Goal: Information Seeking & Learning: Learn about a topic

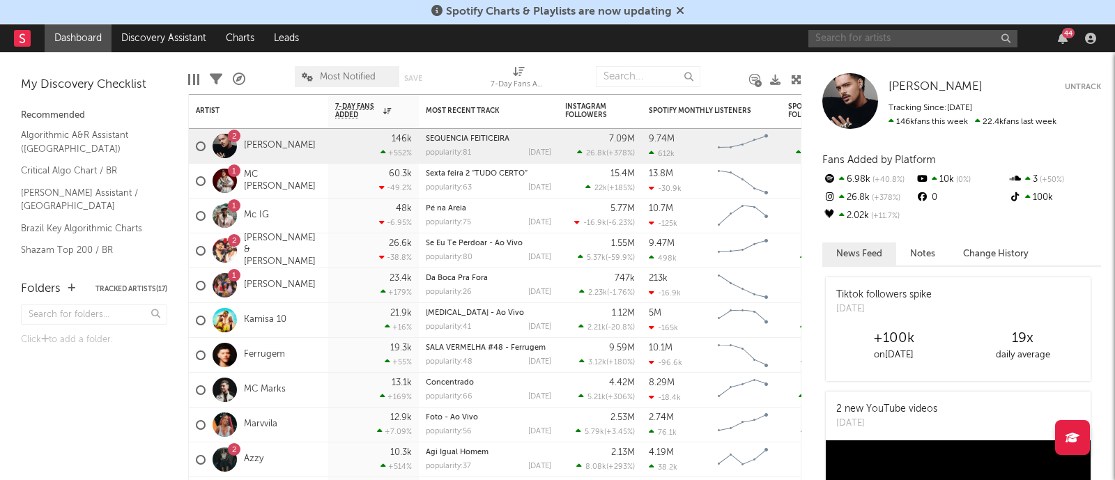
click at [860, 45] on input "text" at bounding box center [912, 38] width 209 height 17
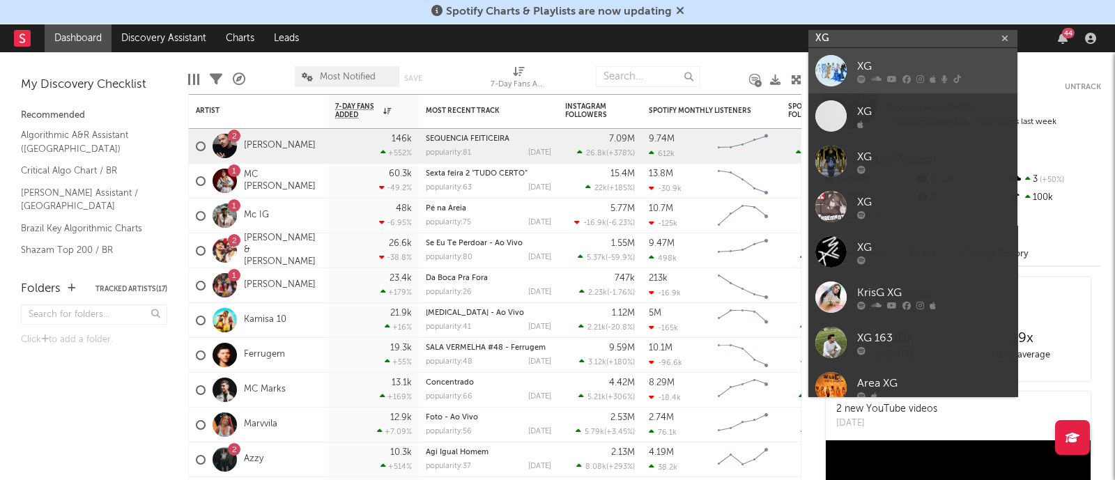
type input "XG"
click at [862, 64] on div "XG" at bounding box center [933, 66] width 153 height 17
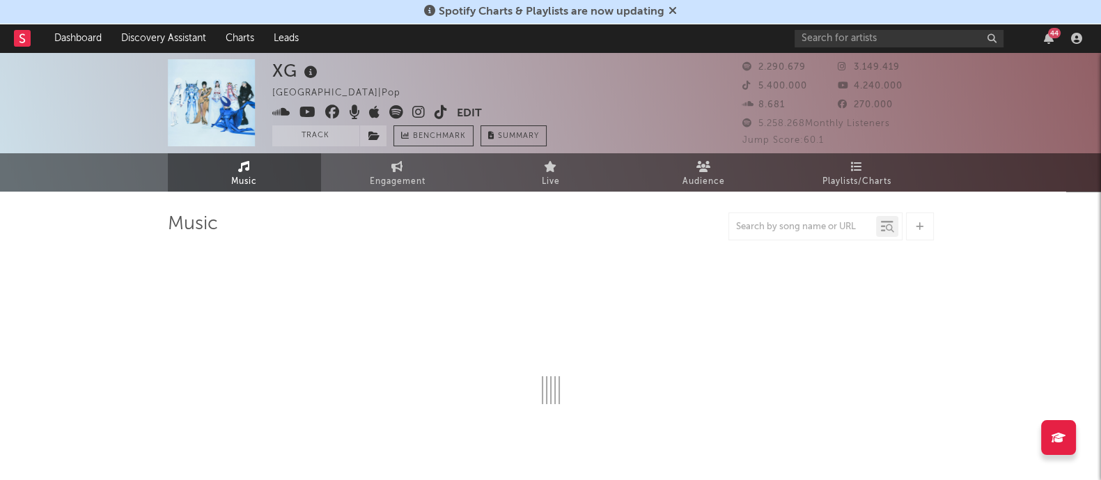
select select "6m"
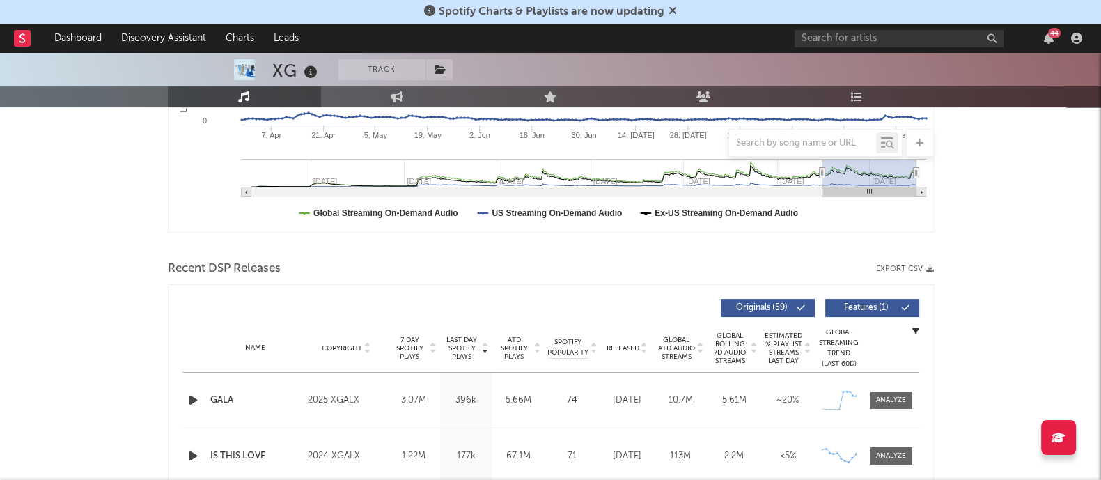
scroll to position [435, 0]
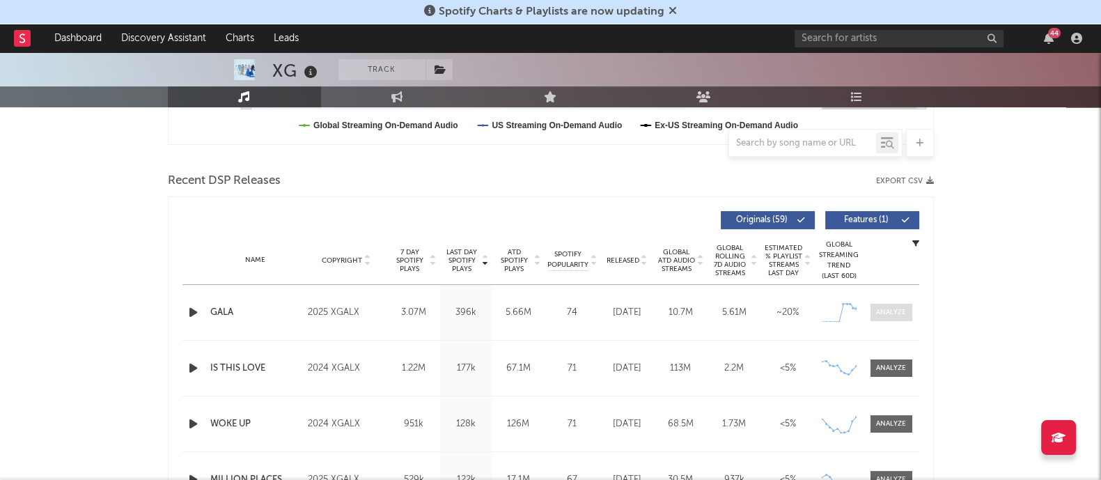
click at [892, 313] on div at bounding box center [891, 312] width 30 height 10
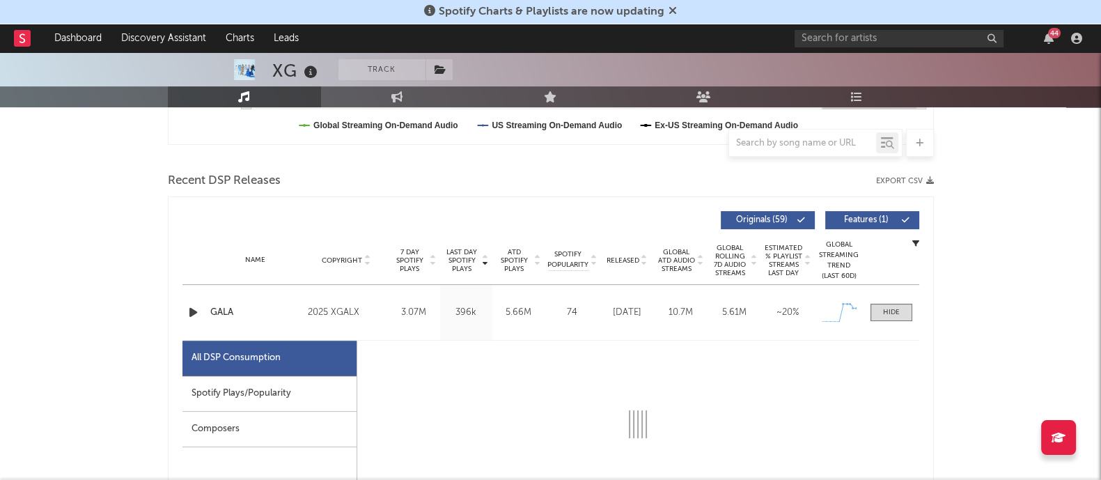
select select "1w"
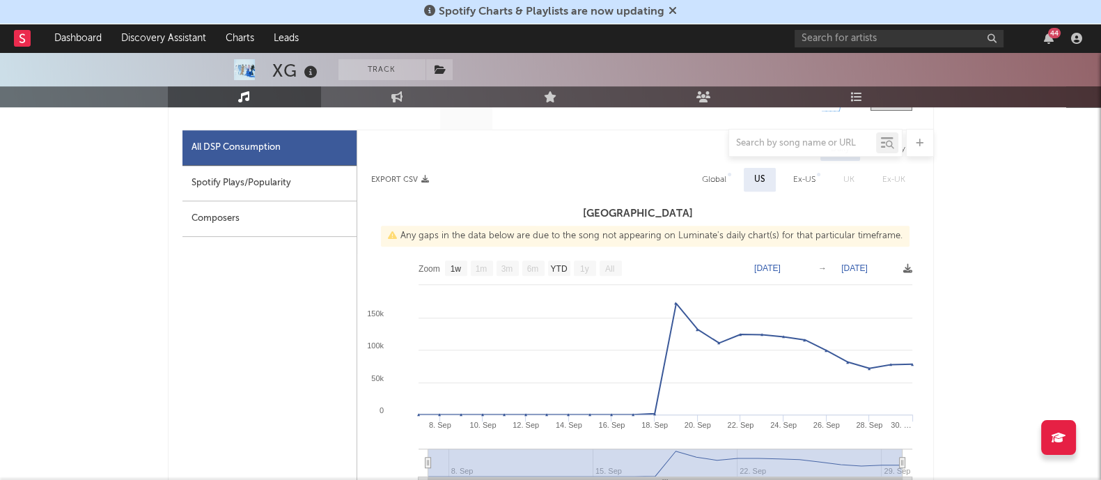
scroll to position [609, 0]
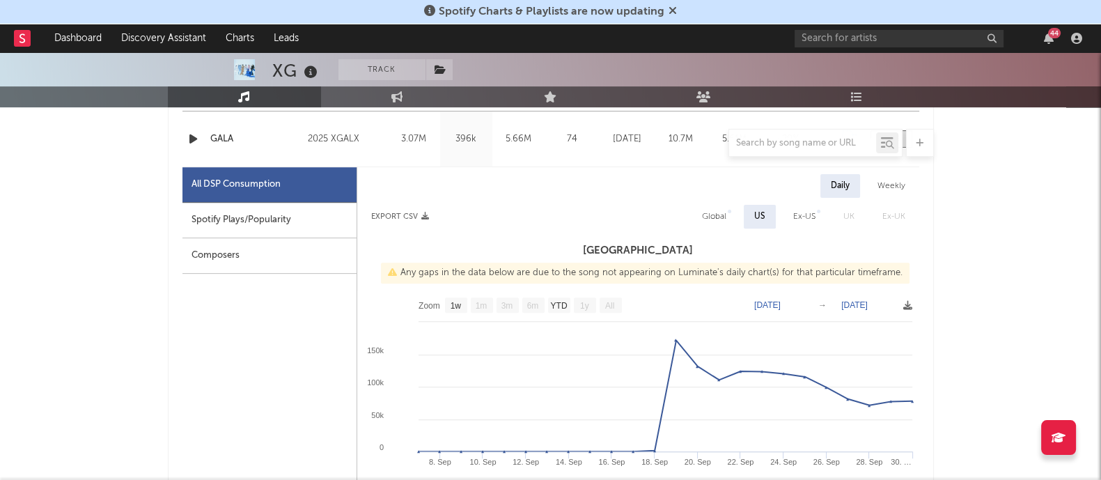
click at [257, 203] on div "Spotify Plays/Popularity" at bounding box center [269, 221] width 174 height 36
select select "1w"
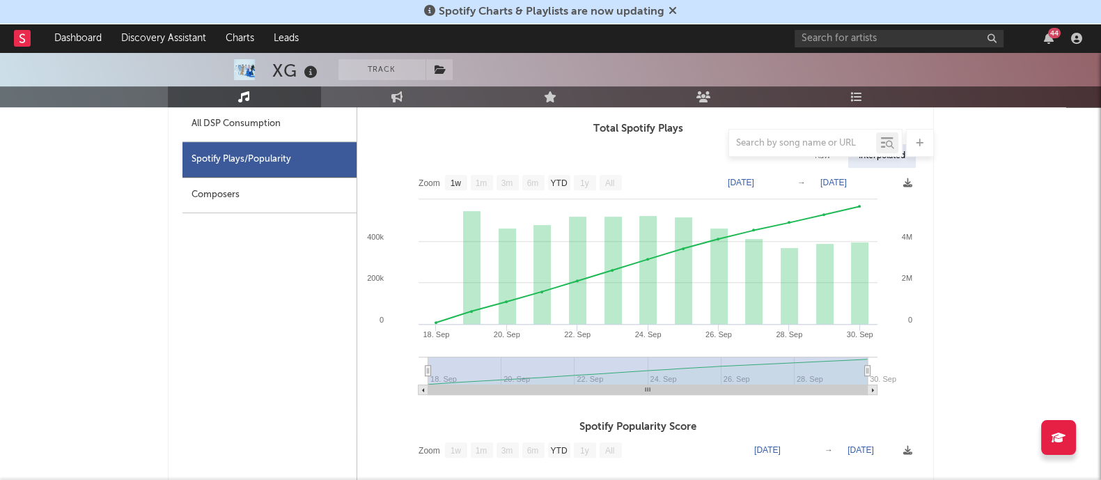
scroll to position [696, 0]
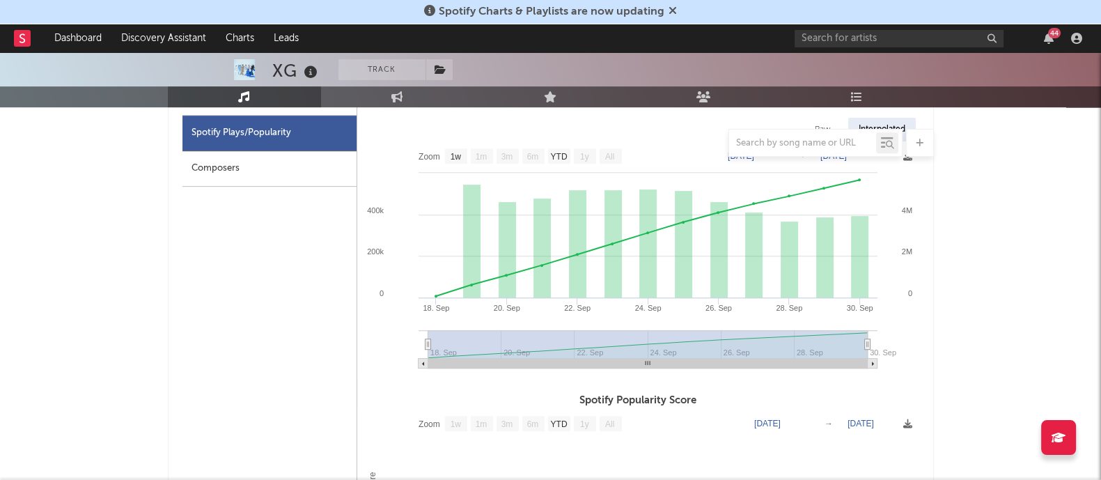
click at [212, 148] on div at bounding box center [551, 143] width 766 height 28
click at [208, 164] on div "Composers" at bounding box center [269, 169] width 174 height 36
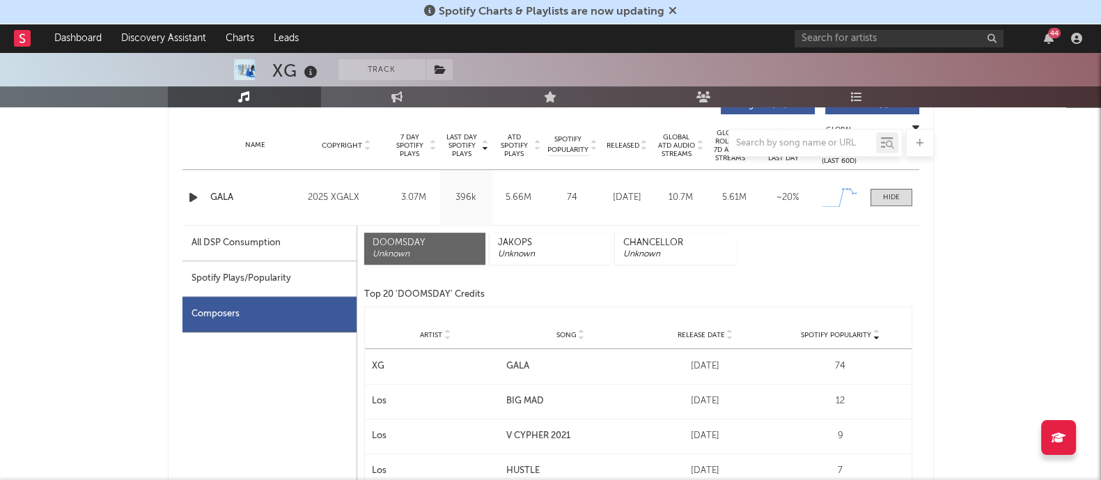
scroll to position [522, 0]
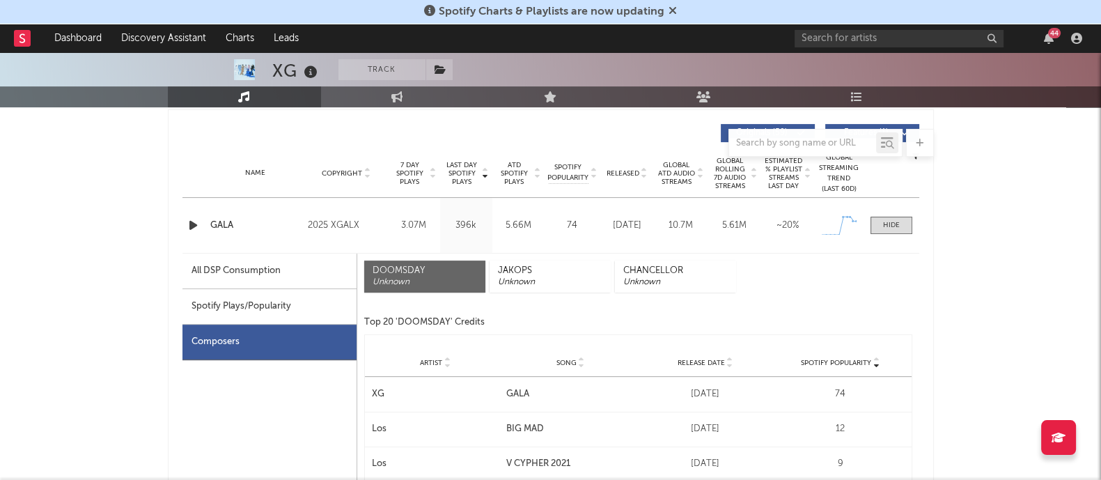
click at [207, 267] on div "All DSP Consumption" at bounding box center [236, 271] width 89 height 17
select select "1w"
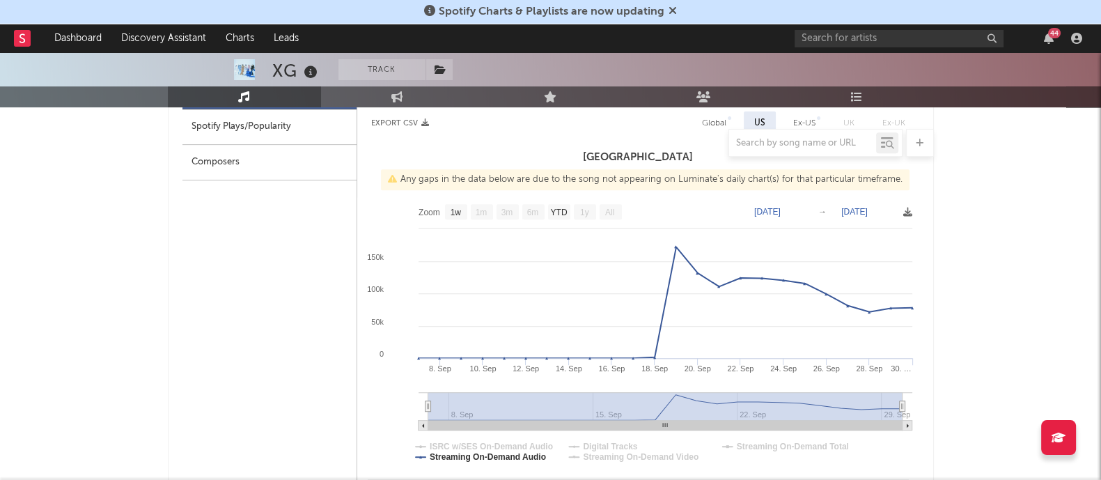
scroll to position [609, 0]
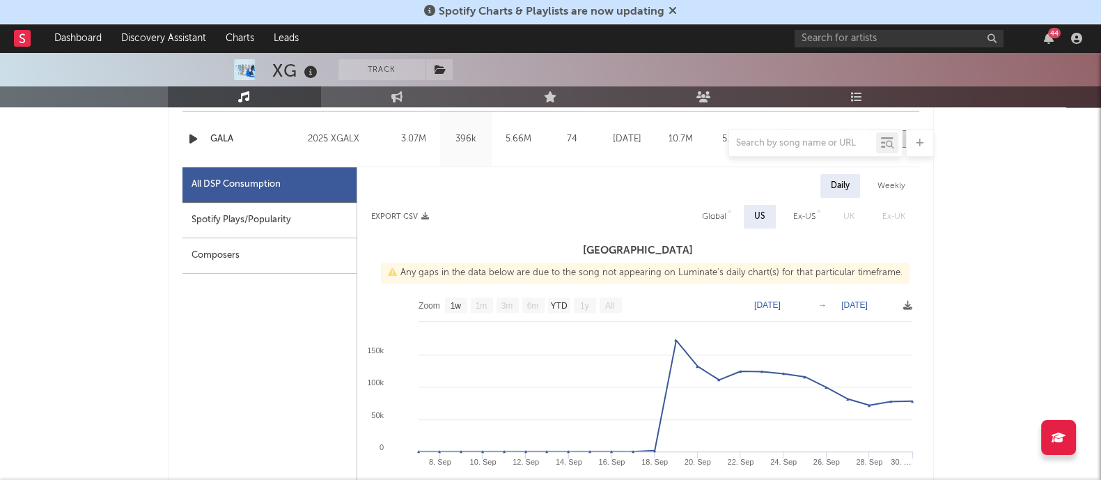
click at [781, 148] on div at bounding box center [802, 142] width 147 height 17
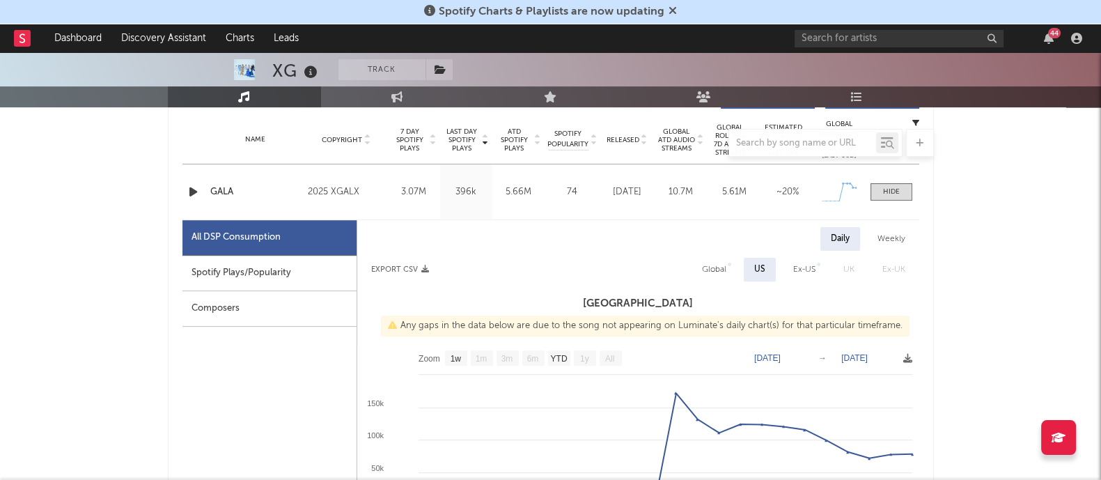
scroll to position [435, 0]
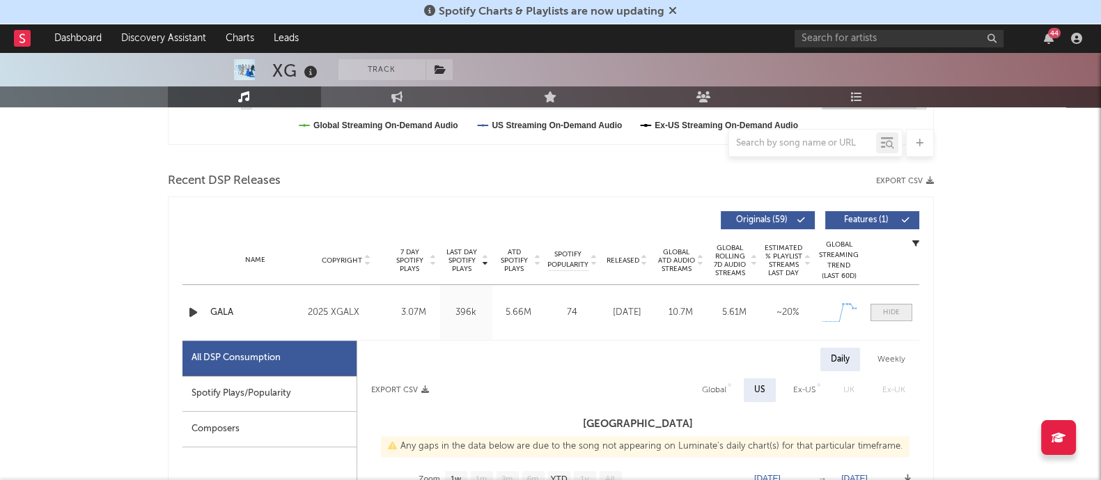
click at [885, 306] on span at bounding box center [892, 312] width 42 height 17
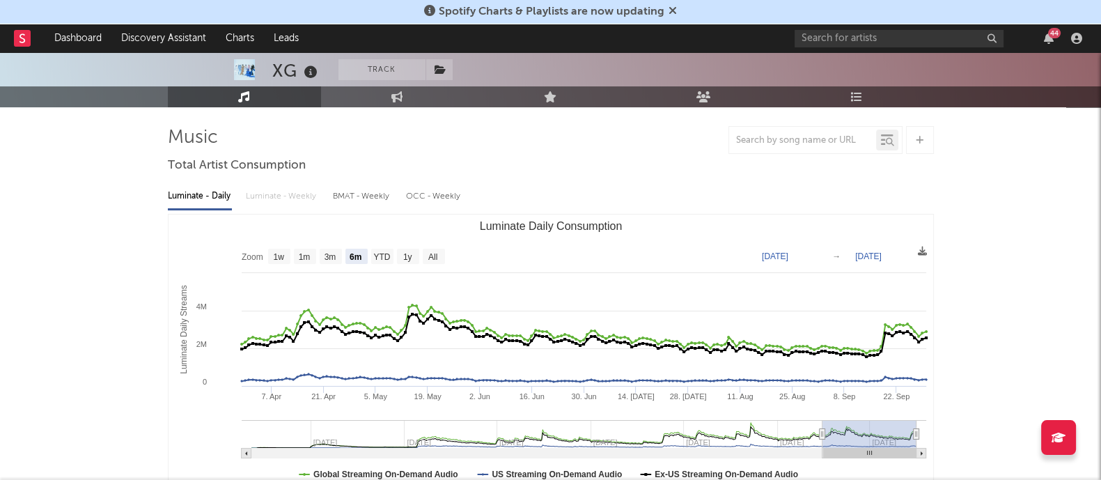
scroll to position [0, 0]
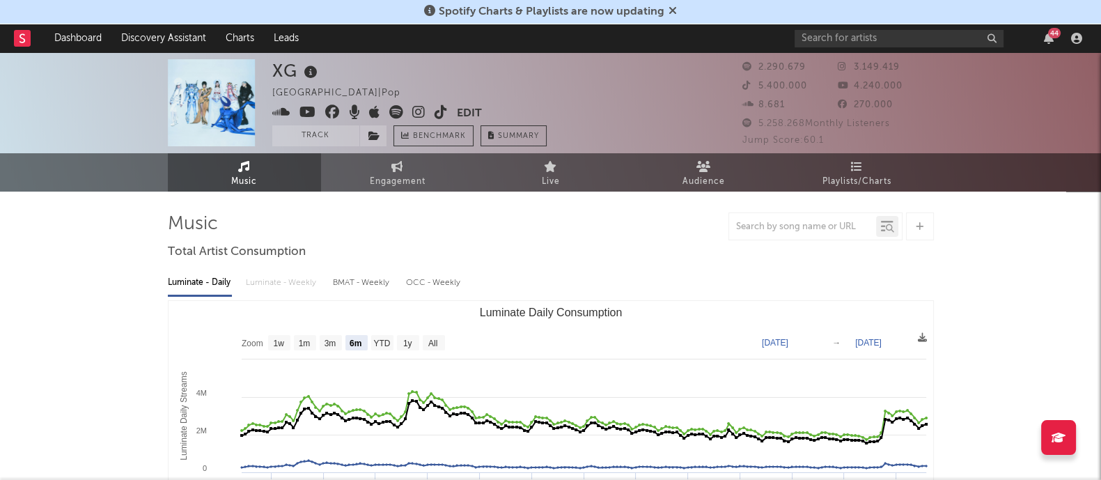
click at [449, 180] on link "Engagement" at bounding box center [397, 172] width 153 height 38
select select "1w"
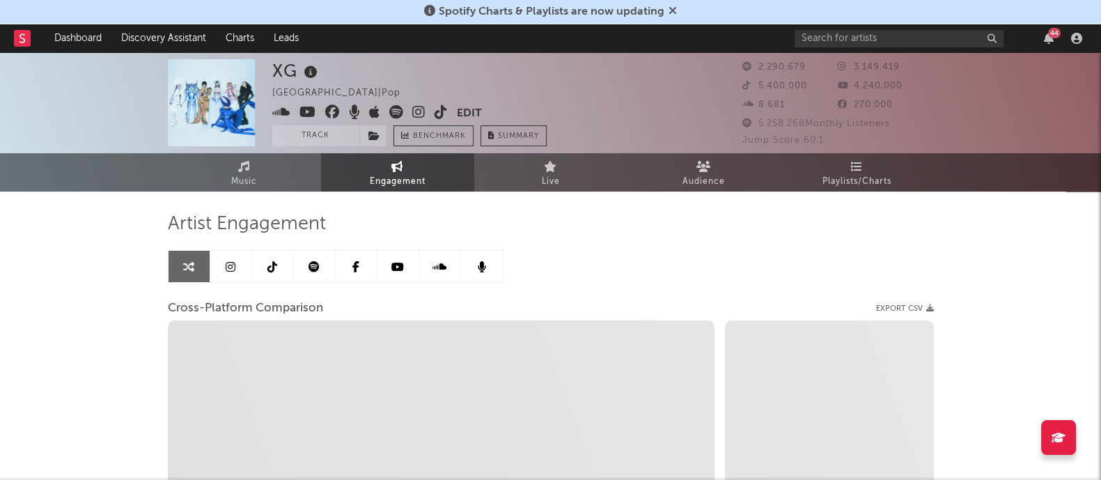
click at [310, 265] on icon at bounding box center [314, 266] width 11 height 11
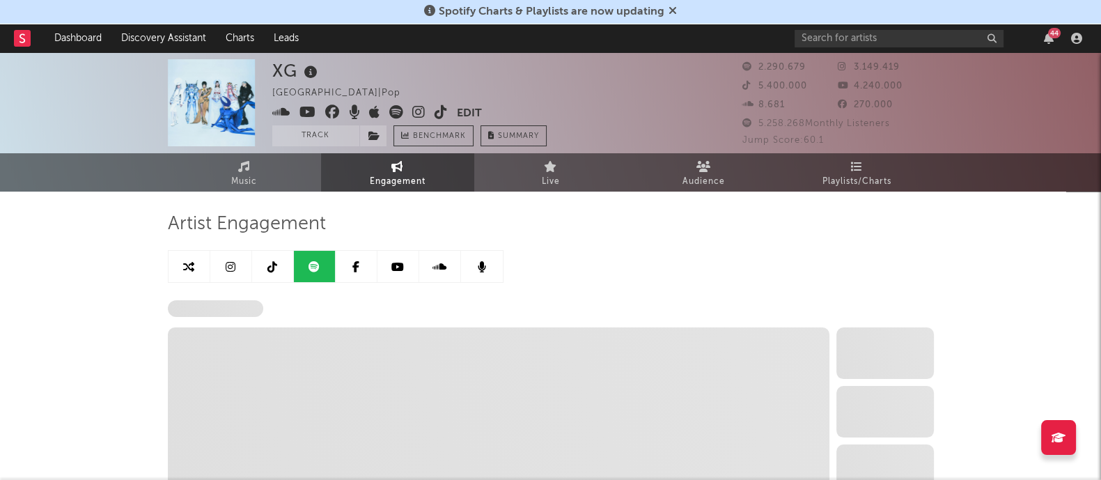
select select "6m"
select select "1w"
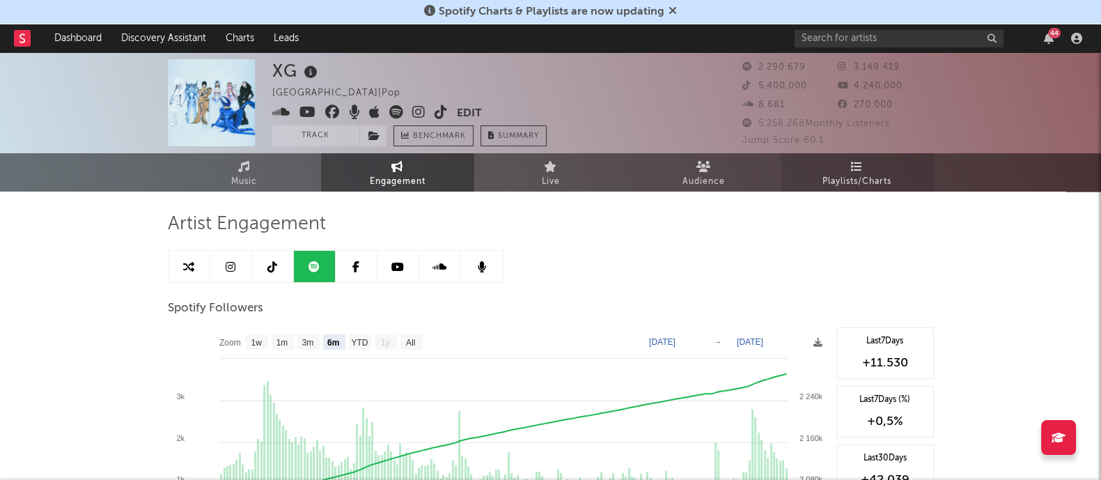
click at [830, 164] on link "Playlists/Charts" at bounding box center [857, 172] width 153 height 38
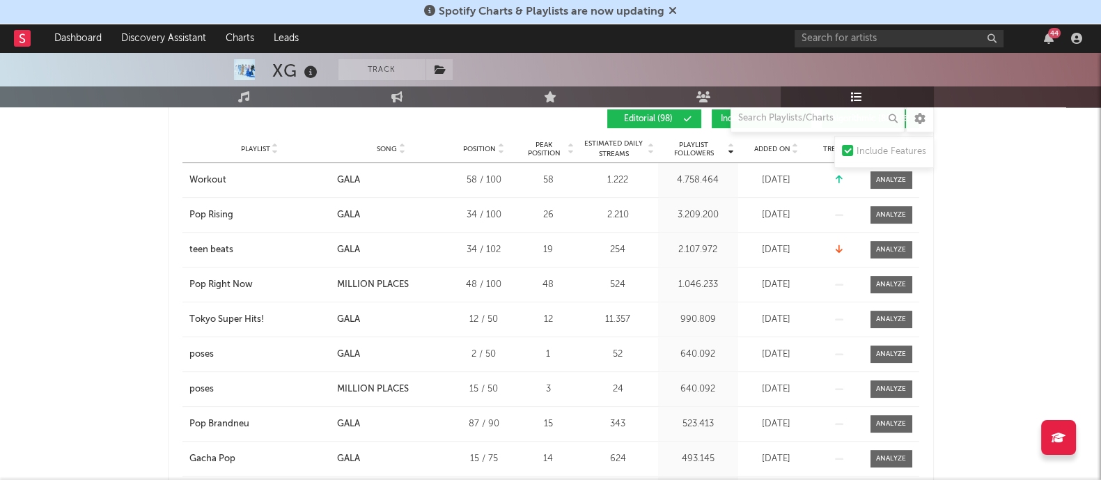
scroll to position [609, 0]
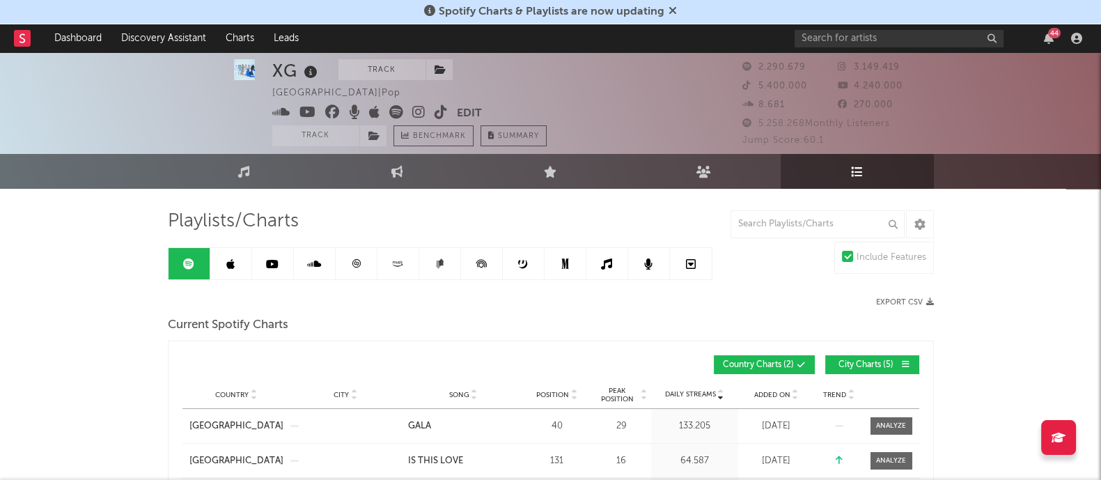
scroll to position [0, 0]
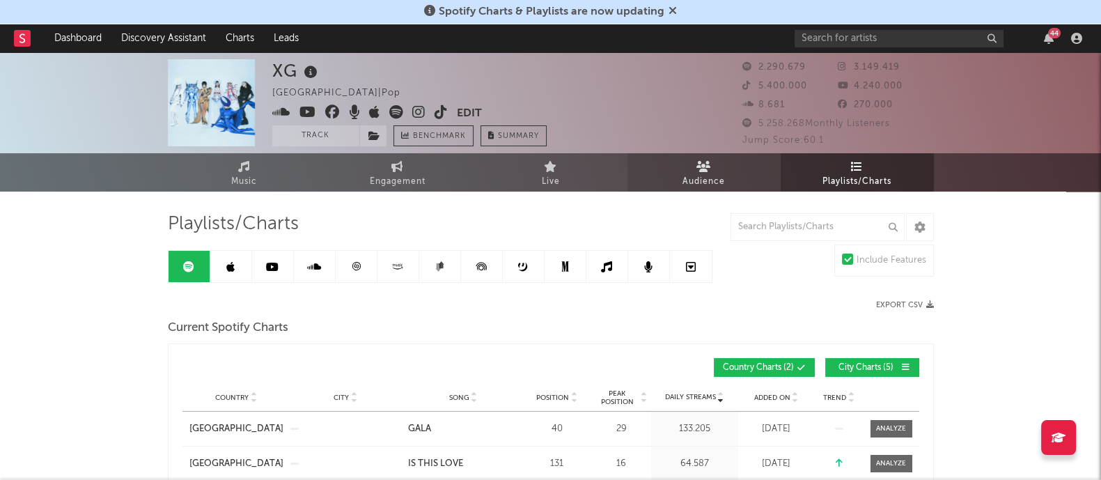
click at [721, 163] on link "Audience" at bounding box center [704, 172] width 153 height 38
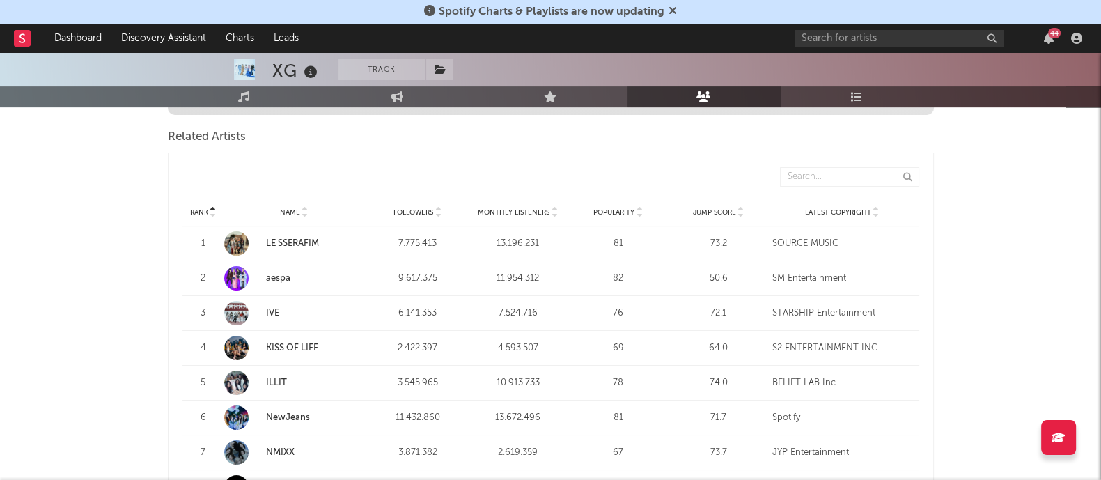
scroll to position [173, 0]
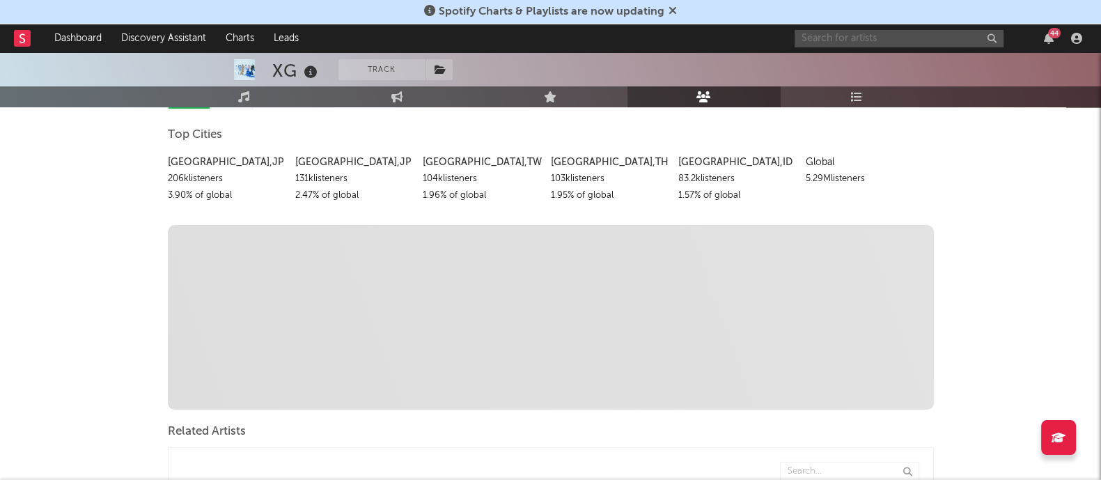
drag, startPoint x: 837, startPoint y: 36, endPoint x: 890, endPoint y: 27, distance: 53.7
click at [837, 36] on input "text" at bounding box center [899, 38] width 209 height 17
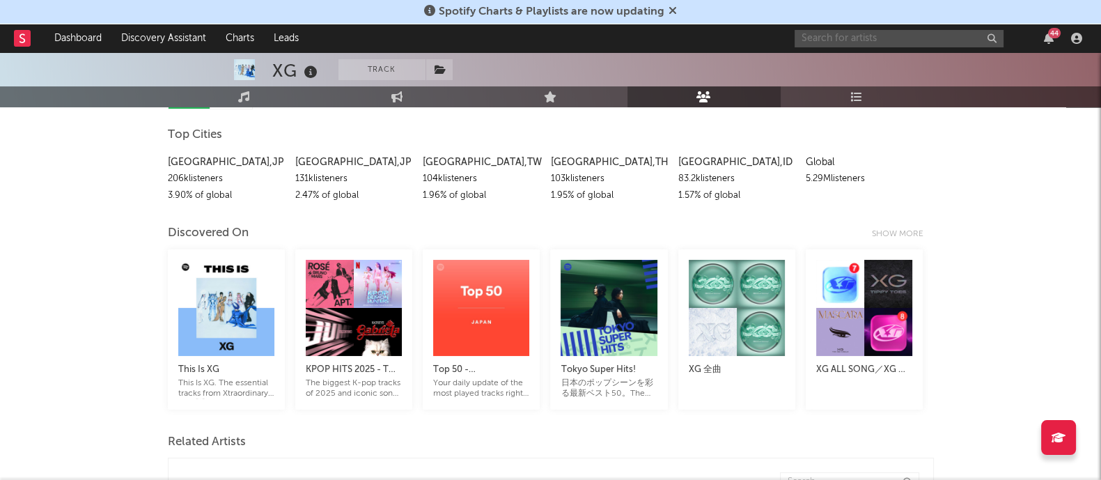
click at [1052, 33] on div "44" at bounding box center [1054, 33] width 13 height 10
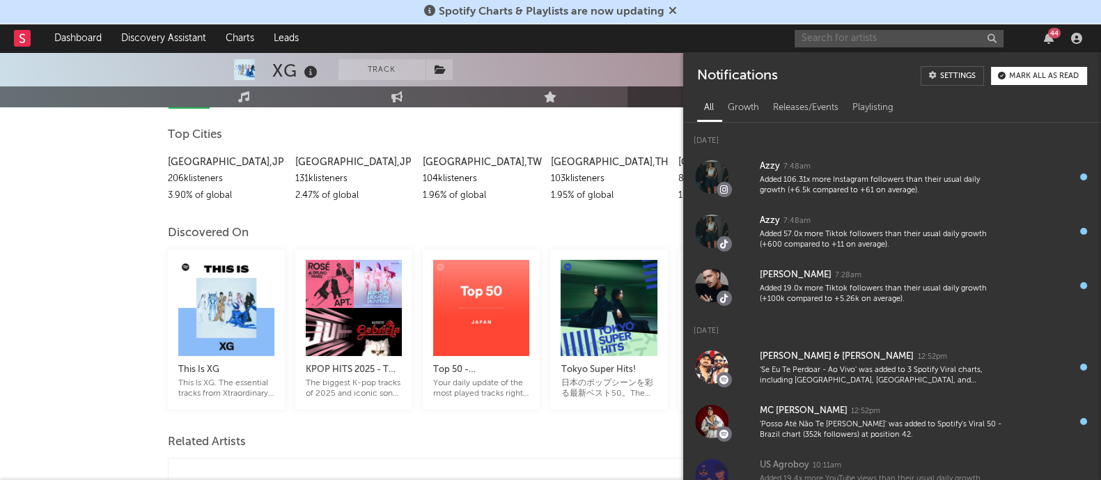
click at [1032, 75] on div "Mark all as read" at bounding box center [1044, 76] width 70 height 8
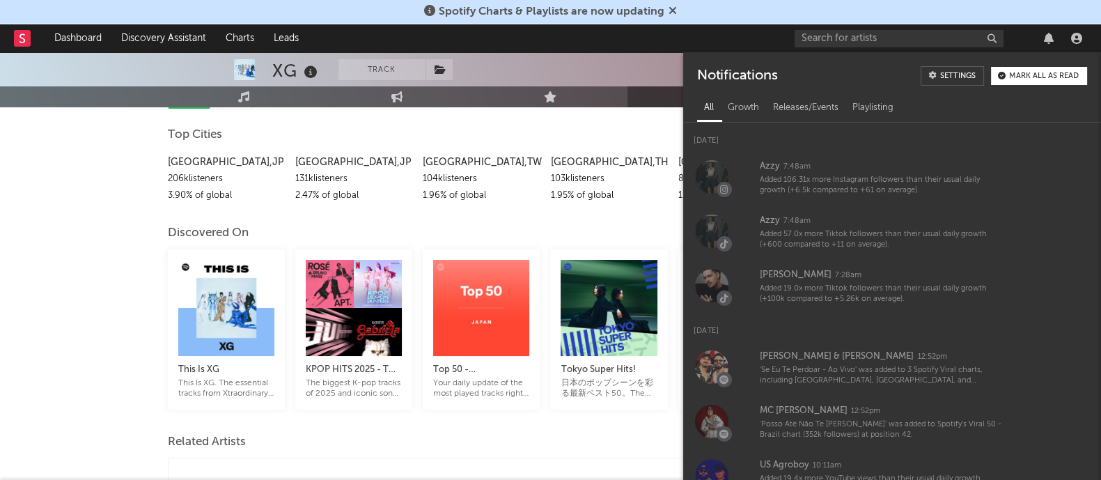
click at [653, 68] on div "XG Track [GEOGRAPHIC_DATA] | Pop Edit Track Benchmark Summary 2.290.679 3.149.4…" at bounding box center [550, 18] width 1101 height 101
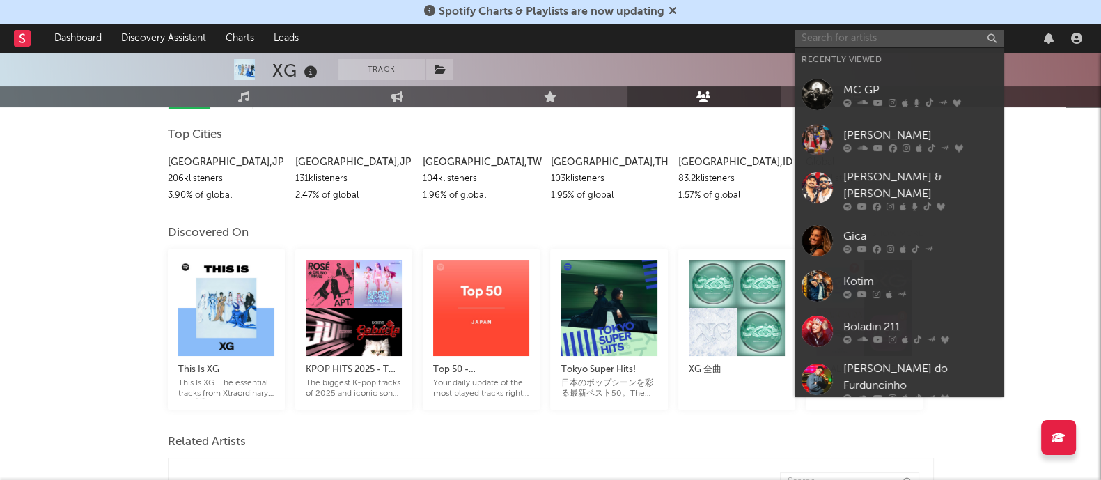
click at [841, 37] on input "text" at bounding box center [899, 38] width 209 height 17
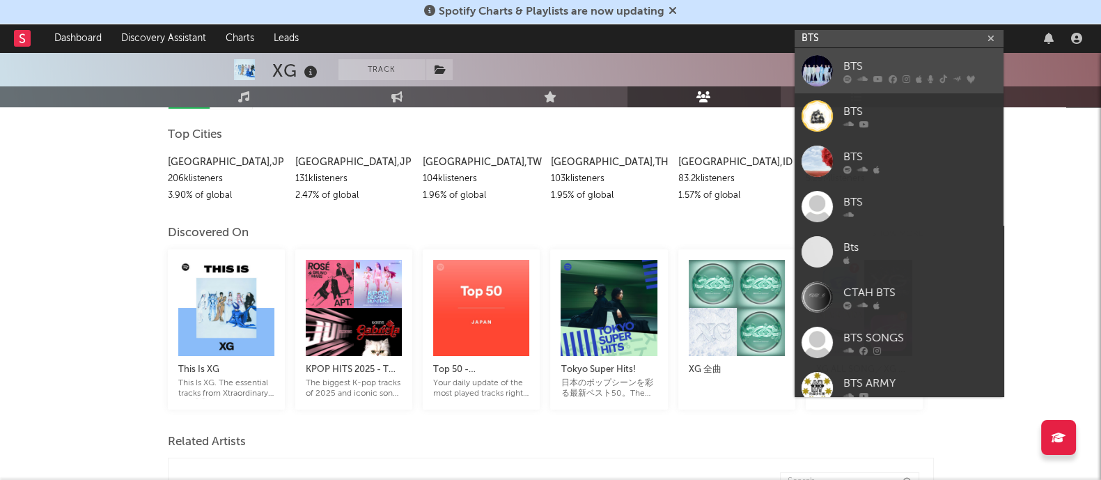
type input "BTS"
click at [836, 75] on link "BTS" at bounding box center [899, 70] width 209 height 45
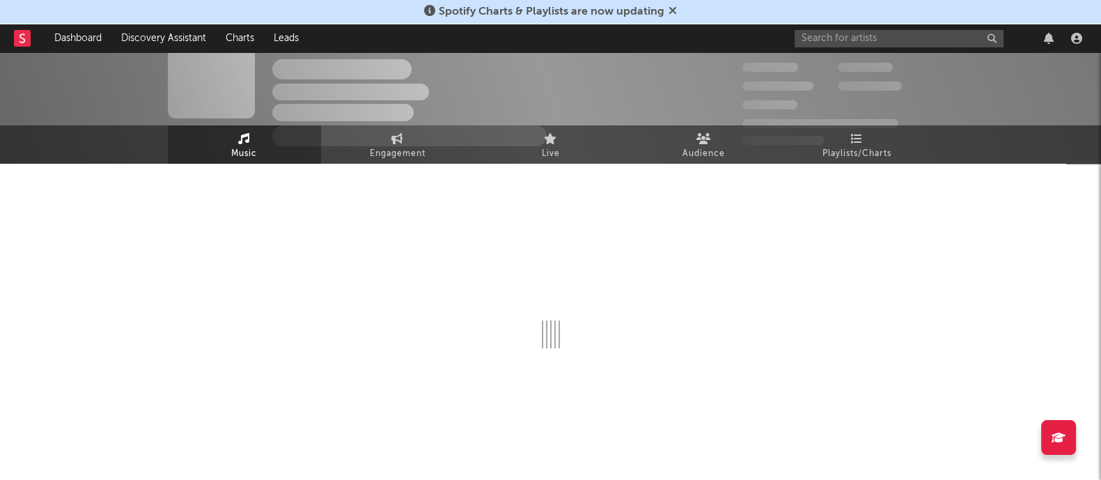
select select "6m"
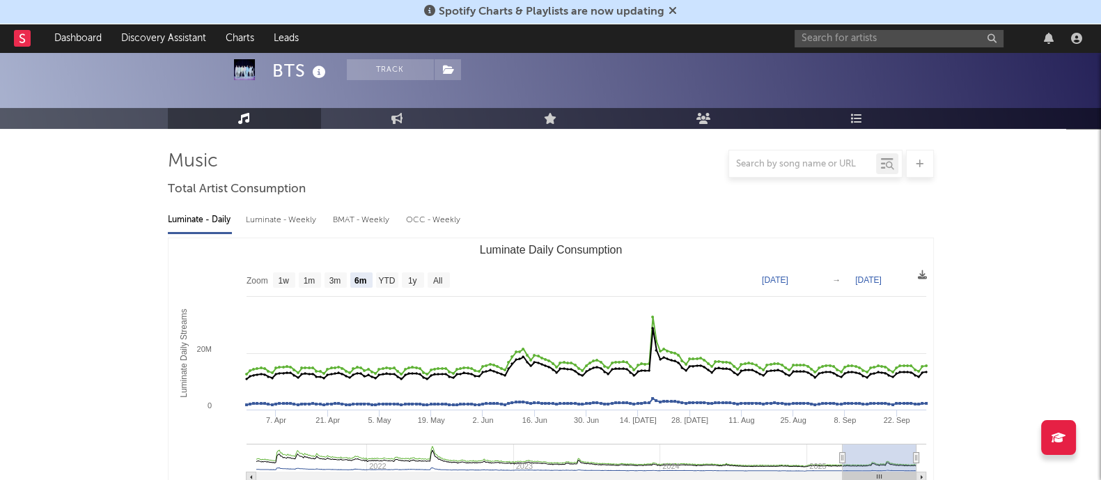
scroll to position [0, 0]
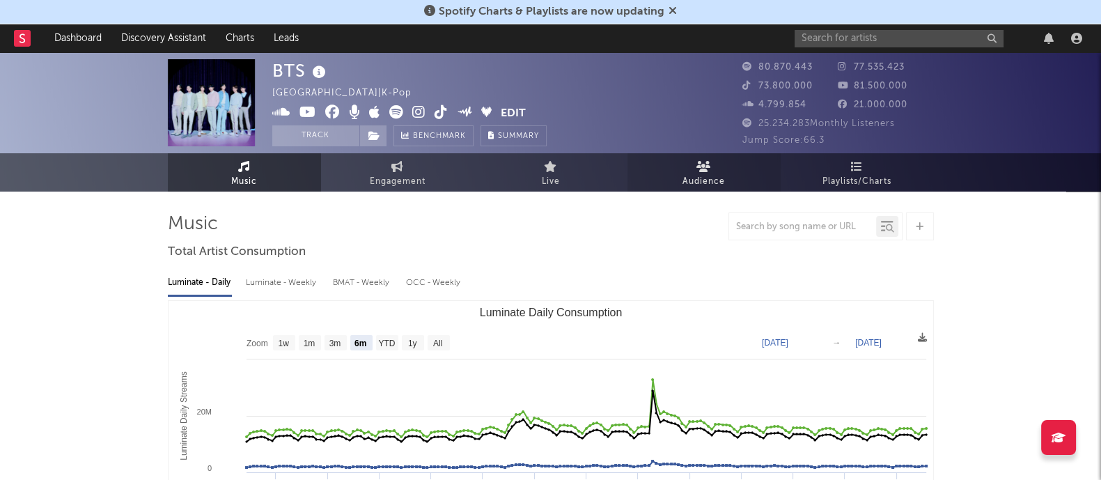
click at [700, 178] on span "Audience" at bounding box center [704, 181] width 42 height 17
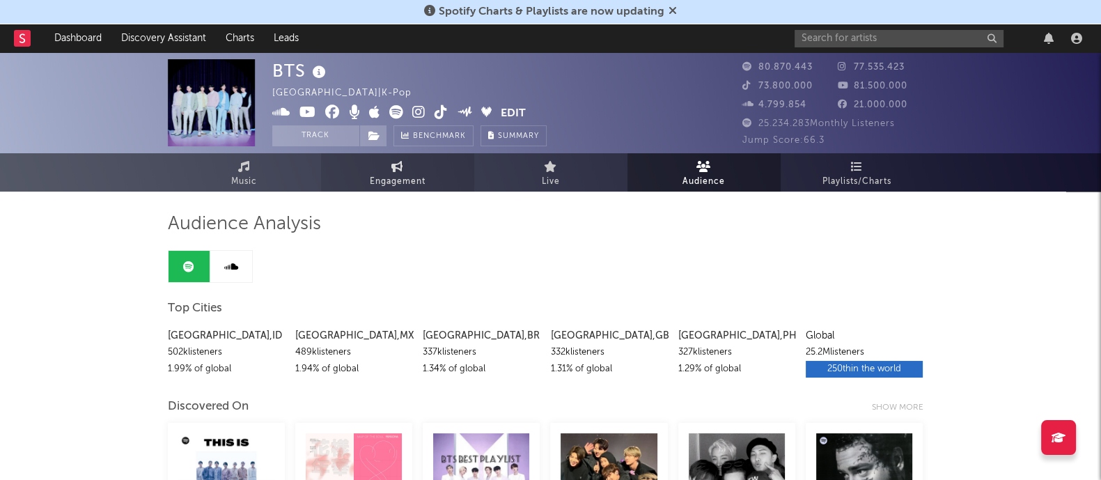
click at [367, 189] on link "Engagement" at bounding box center [397, 172] width 153 height 38
select select "1w"
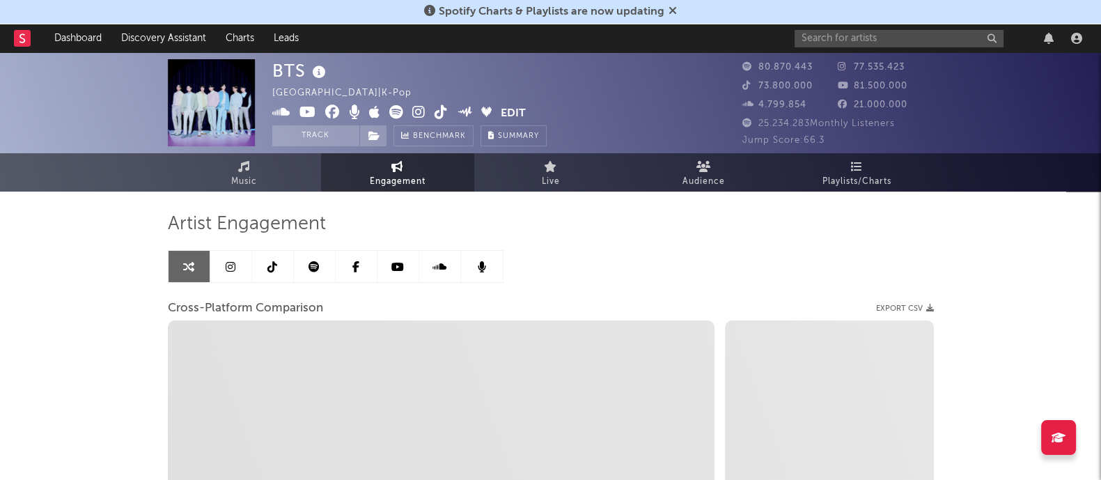
click at [228, 273] on link at bounding box center [231, 266] width 42 height 31
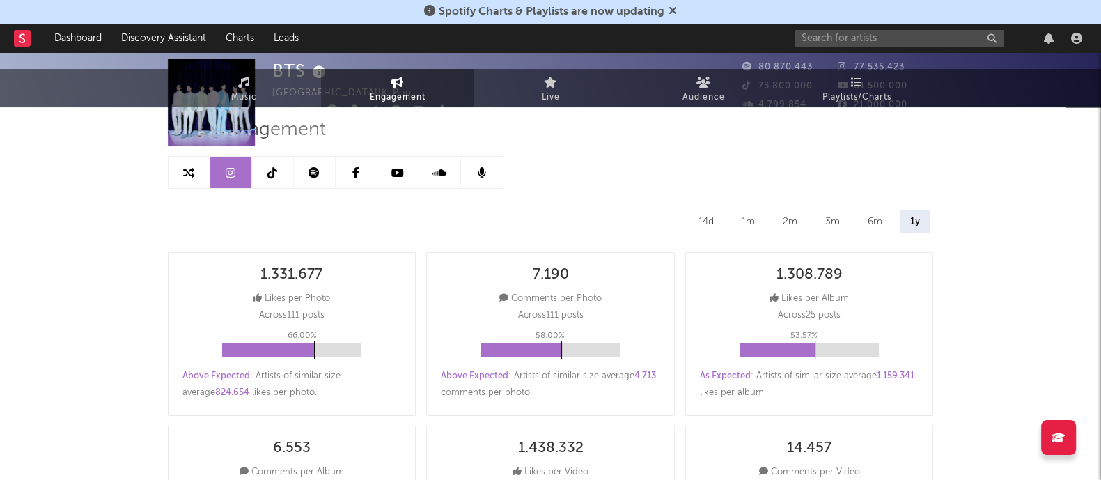
scroll to position [173, 0]
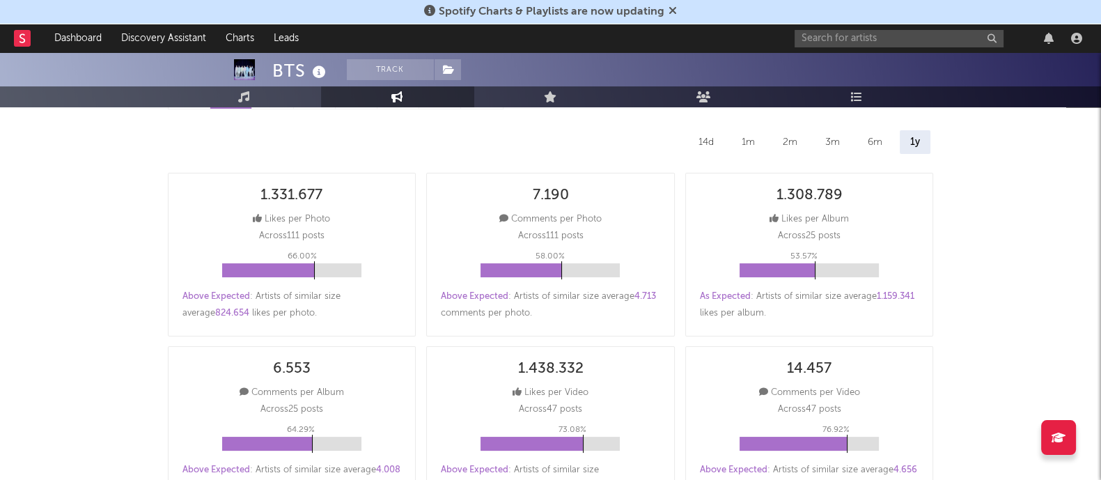
select select "6m"
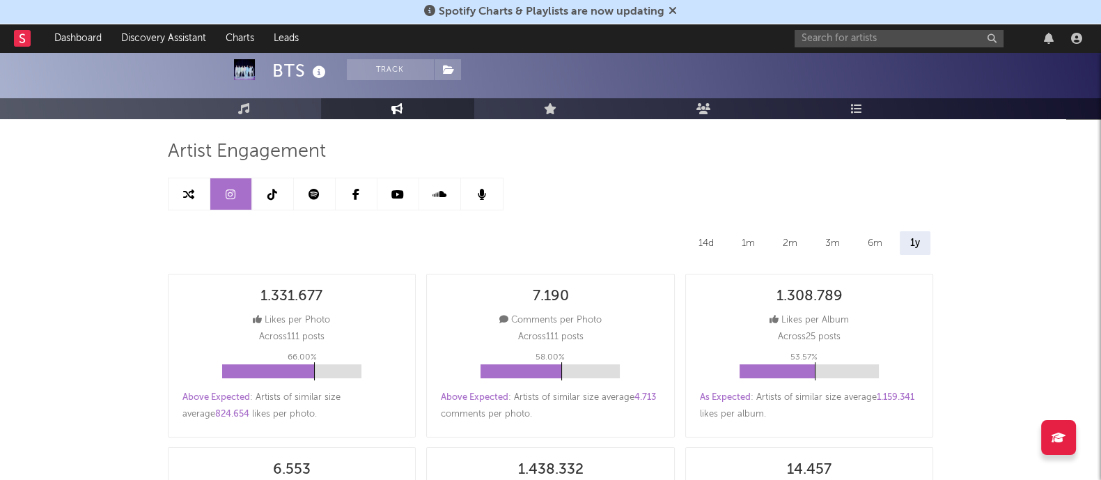
scroll to position [0, 0]
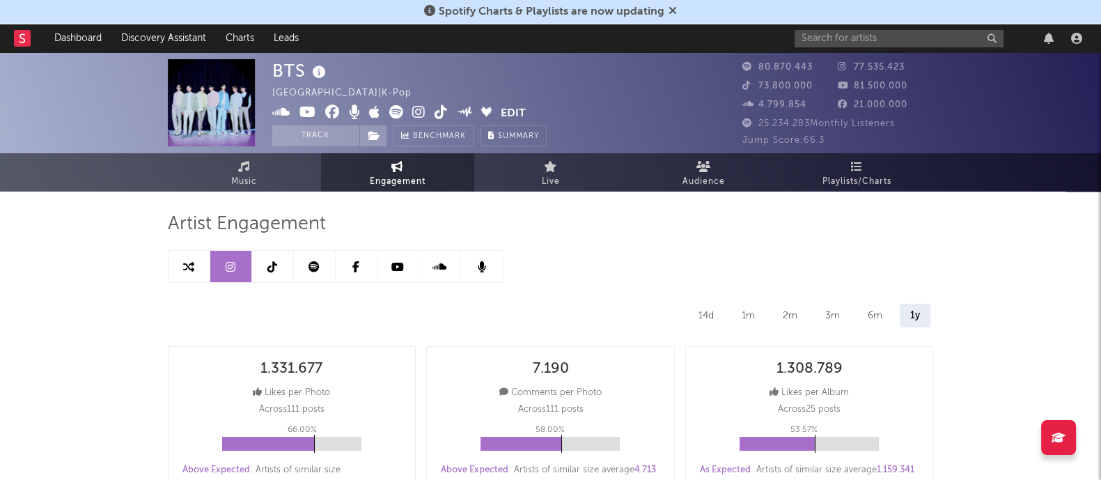
click at [318, 277] on link at bounding box center [315, 266] width 42 height 31
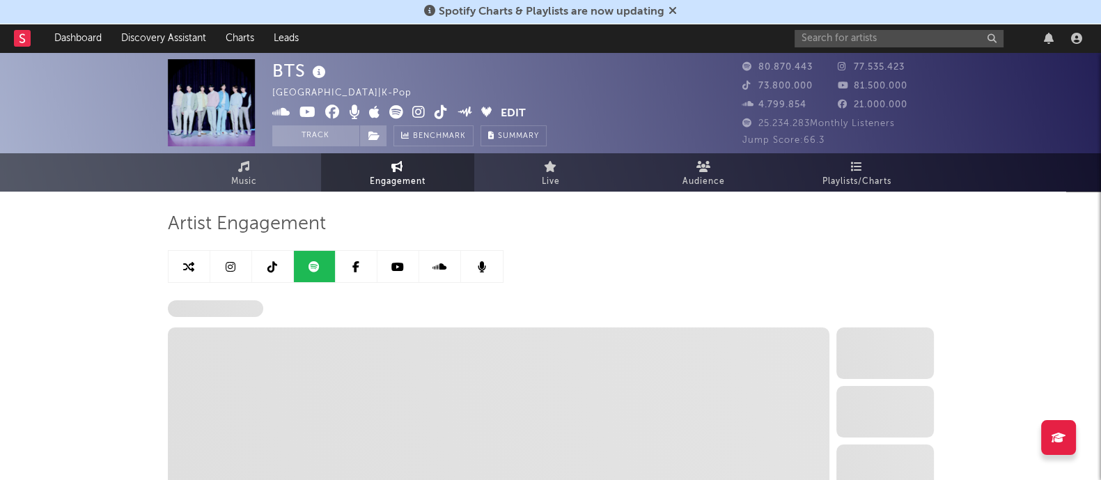
select select "6m"
select select "1w"
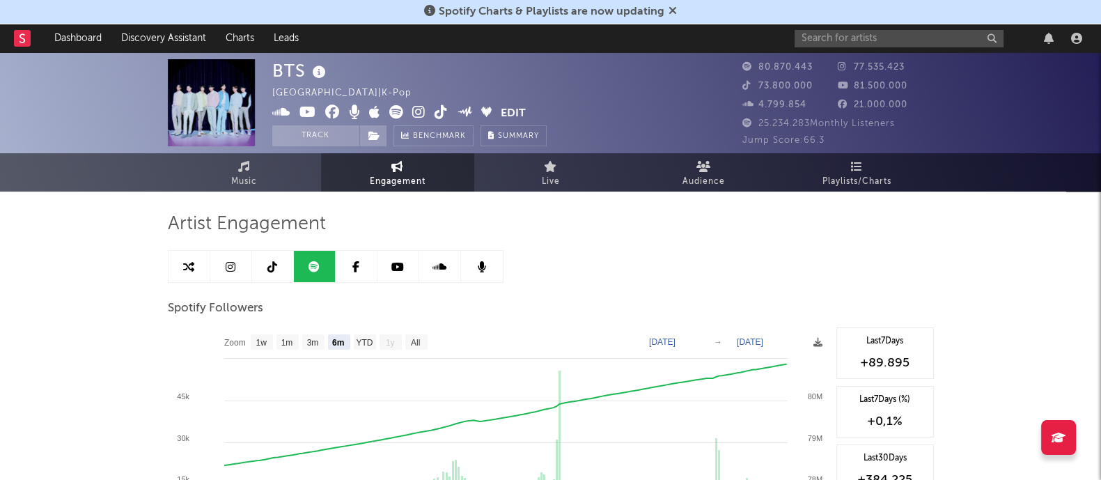
click at [379, 251] on link at bounding box center [399, 266] width 42 height 31
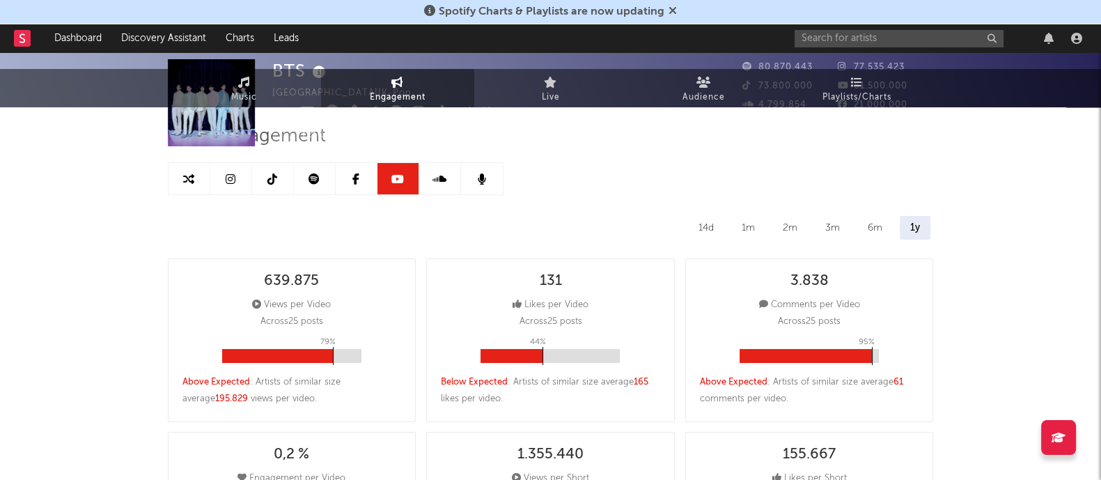
scroll to position [173, 0]
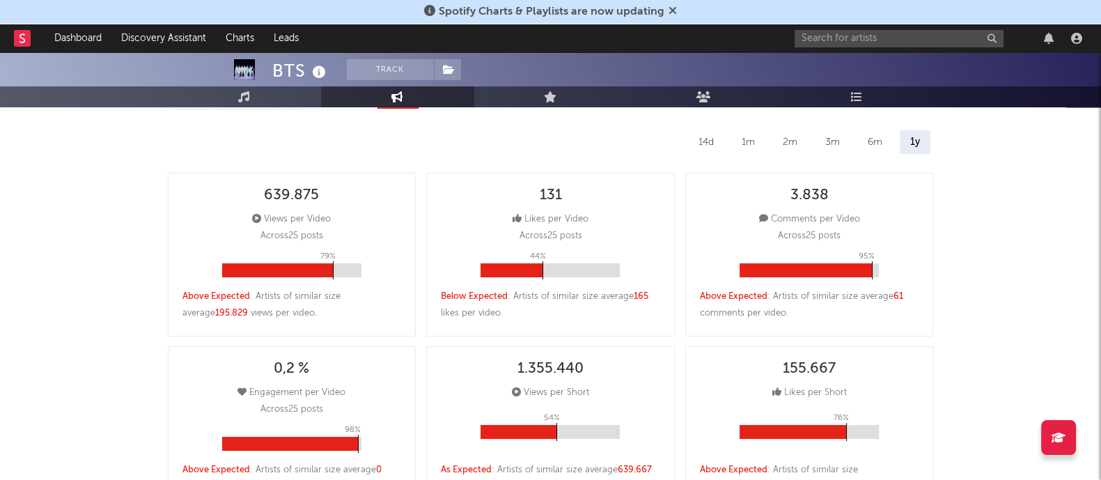
select select "6m"
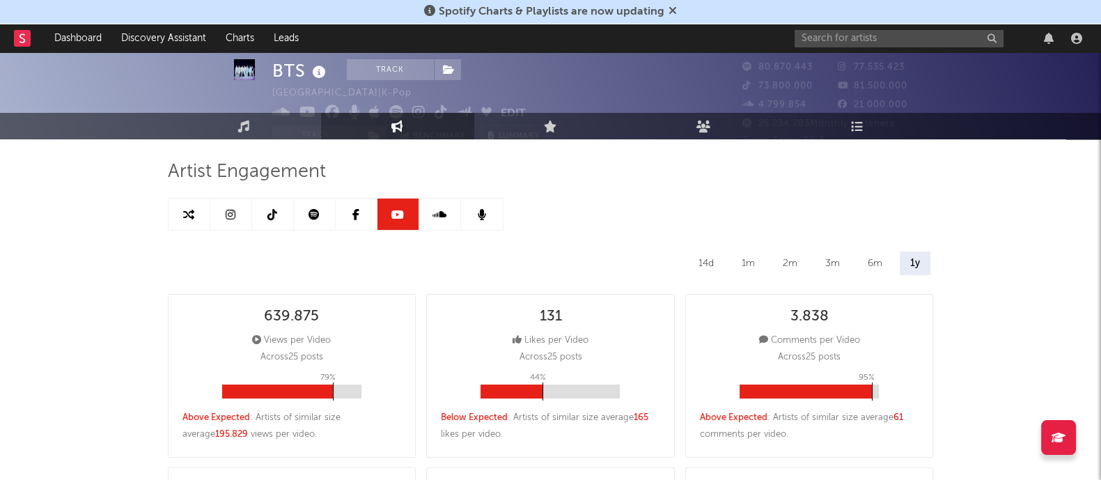
scroll to position [0, 0]
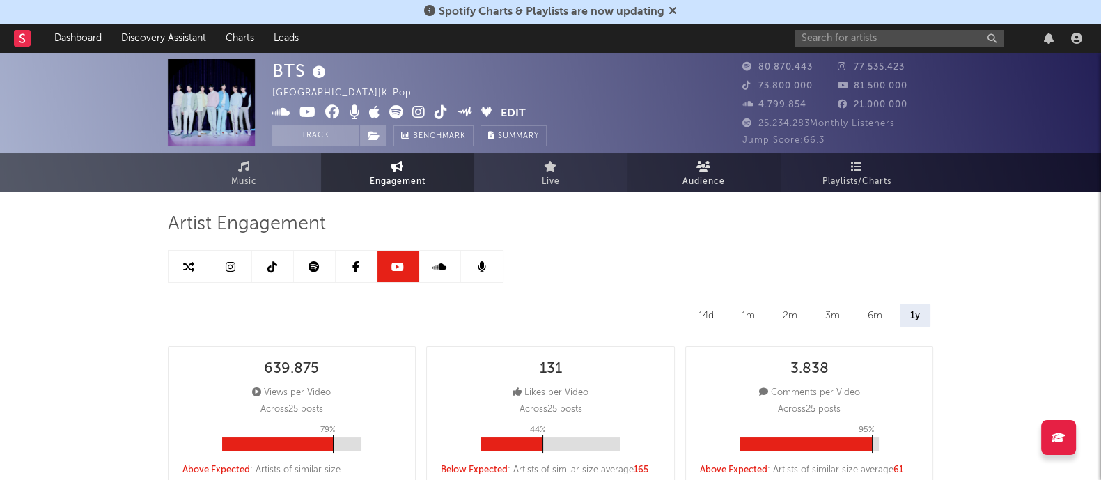
click at [699, 156] on link "Audience" at bounding box center [704, 172] width 153 height 38
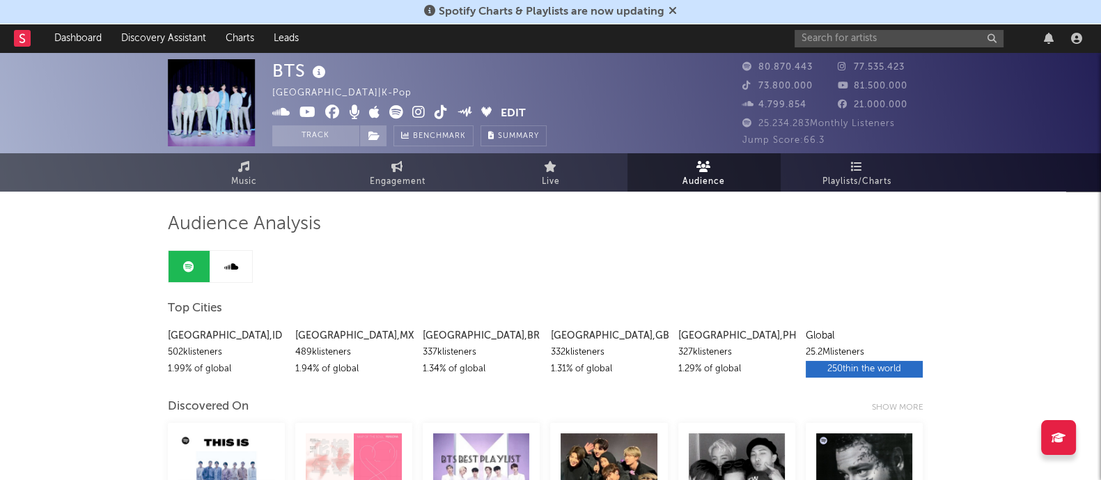
click at [876, 173] on span "Playlists/Charts" at bounding box center [857, 181] width 69 height 17
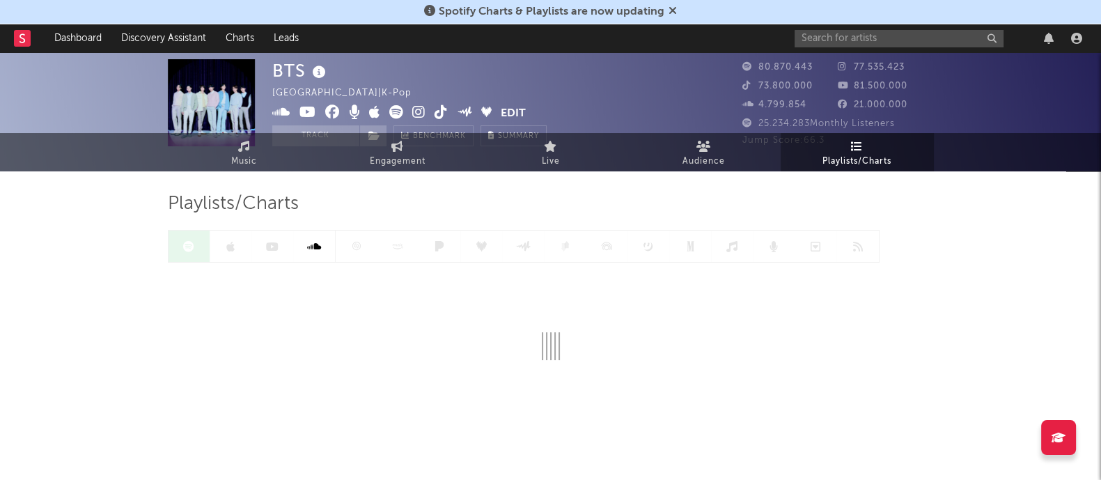
scroll to position [32, 0]
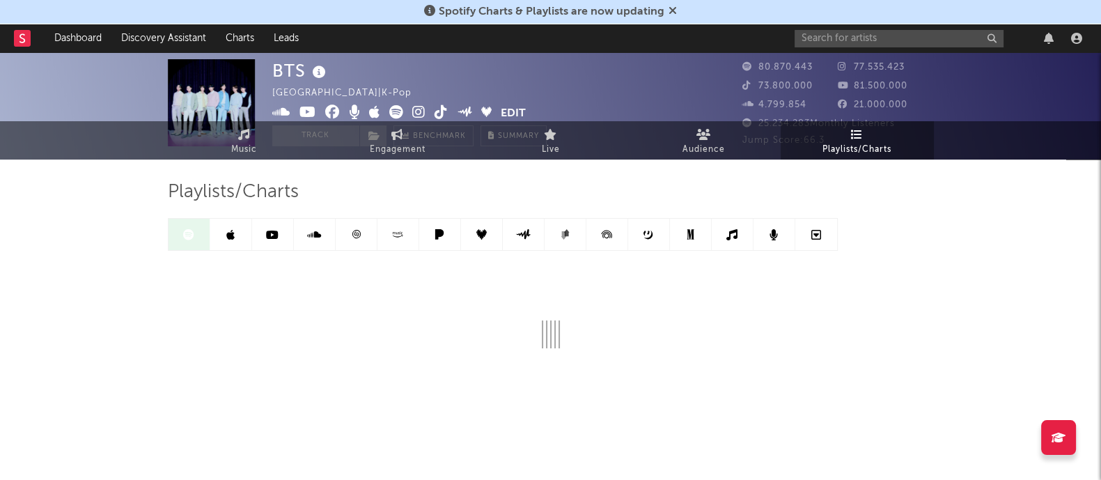
click at [224, 245] on link at bounding box center [231, 234] width 42 height 31
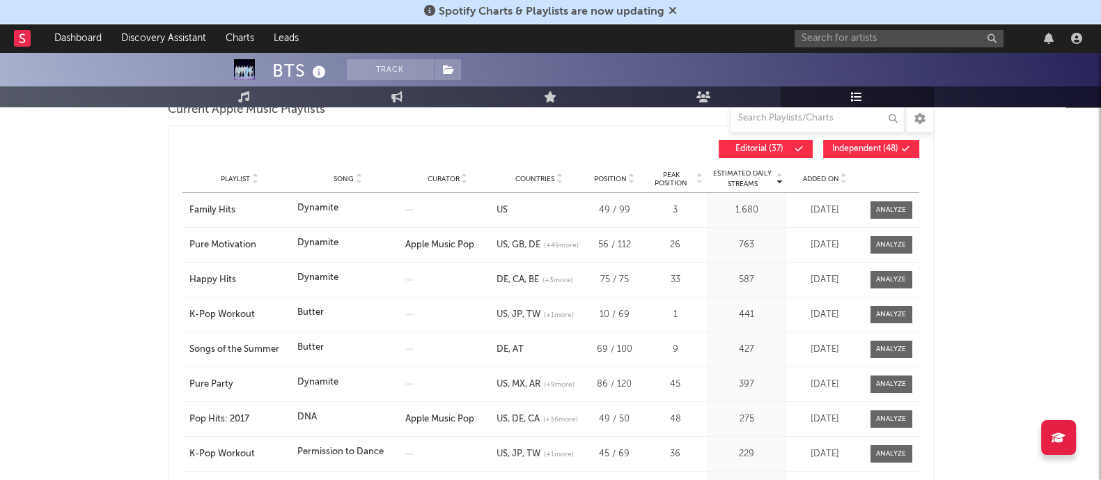
scroll to position [119, 0]
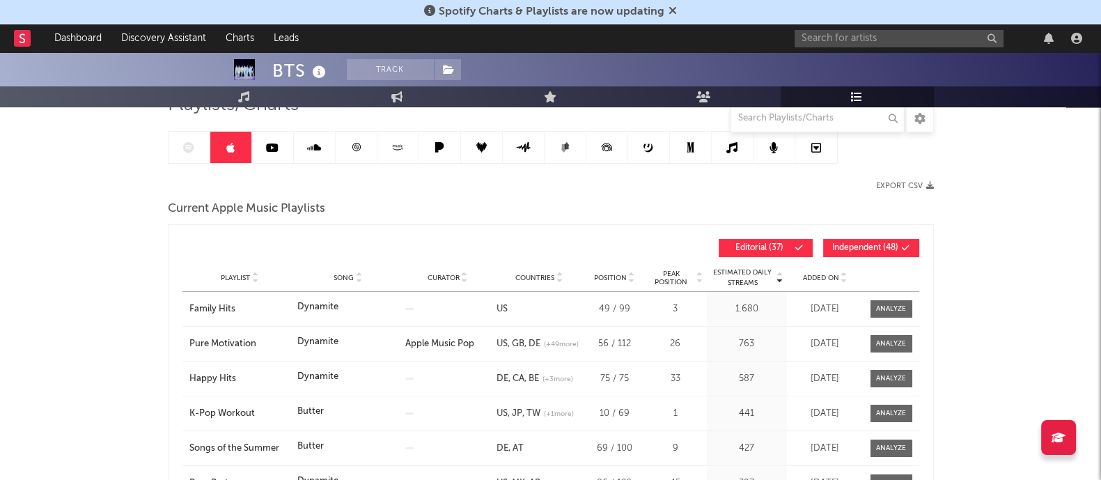
click at [199, 158] on div at bounding box center [503, 147] width 670 height 33
click at [199, 157] on div at bounding box center [503, 147] width 670 height 33
click at [196, 155] on div at bounding box center [503, 147] width 670 height 33
click at [194, 153] on div at bounding box center [503, 147] width 670 height 33
click at [185, 144] on div at bounding box center [503, 147] width 670 height 33
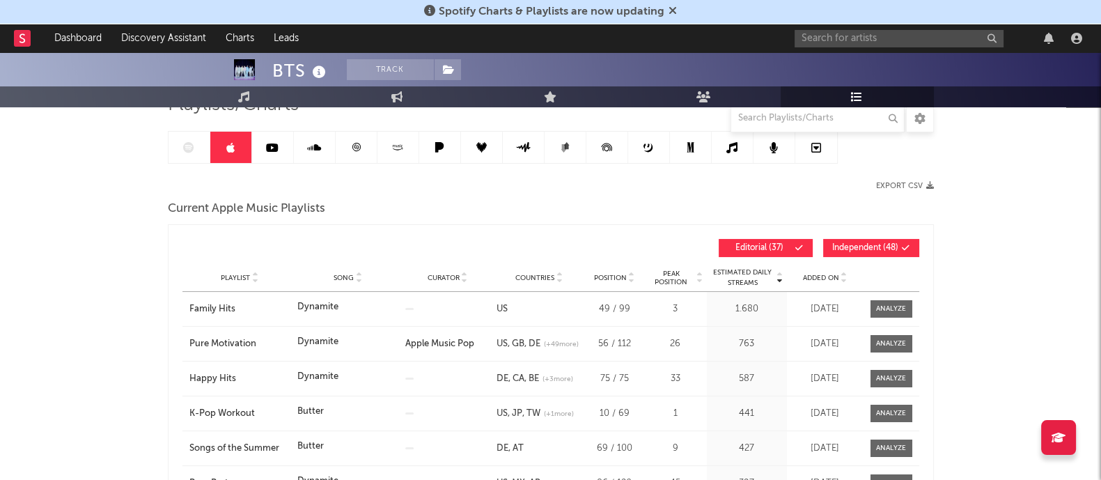
click at [272, 149] on icon at bounding box center [272, 147] width 13 height 11
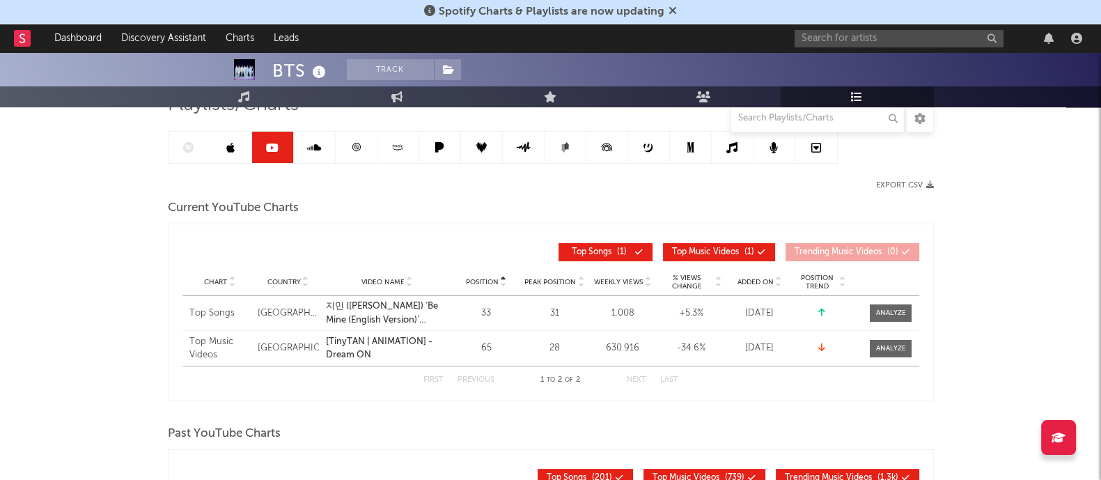
click at [185, 148] on div at bounding box center [503, 147] width 670 height 33
click at [187, 144] on div at bounding box center [503, 147] width 670 height 33
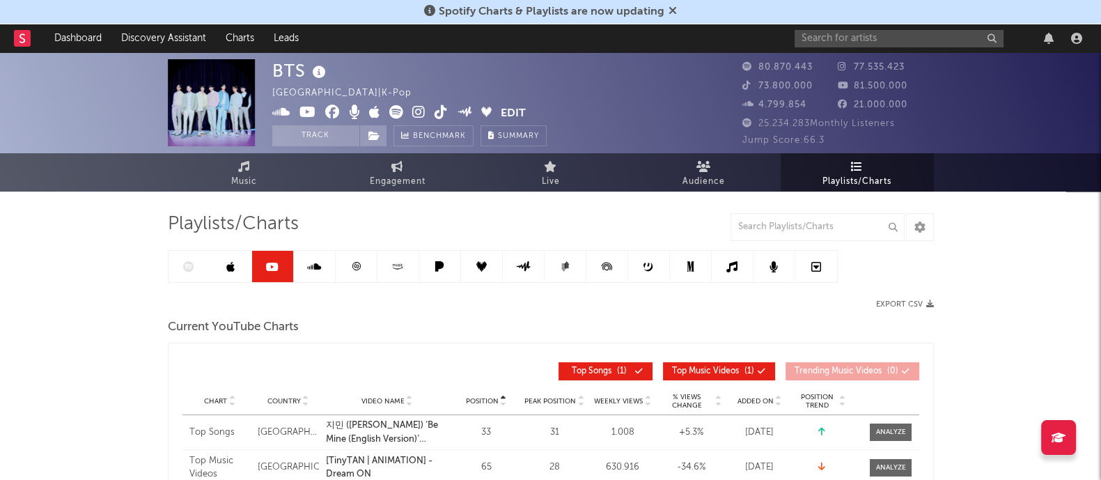
click at [394, 263] on icon at bounding box center [398, 266] width 16 height 10
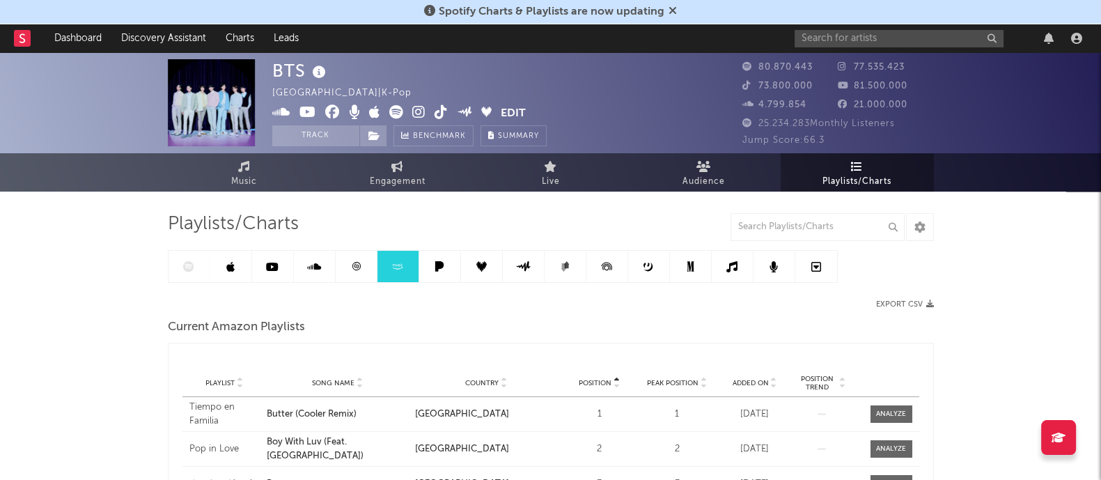
click at [188, 263] on div at bounding box center [503, 266] width 670 height 33
click at [188, 263] on icon at bounding box center [188, 266] width 11 height 11
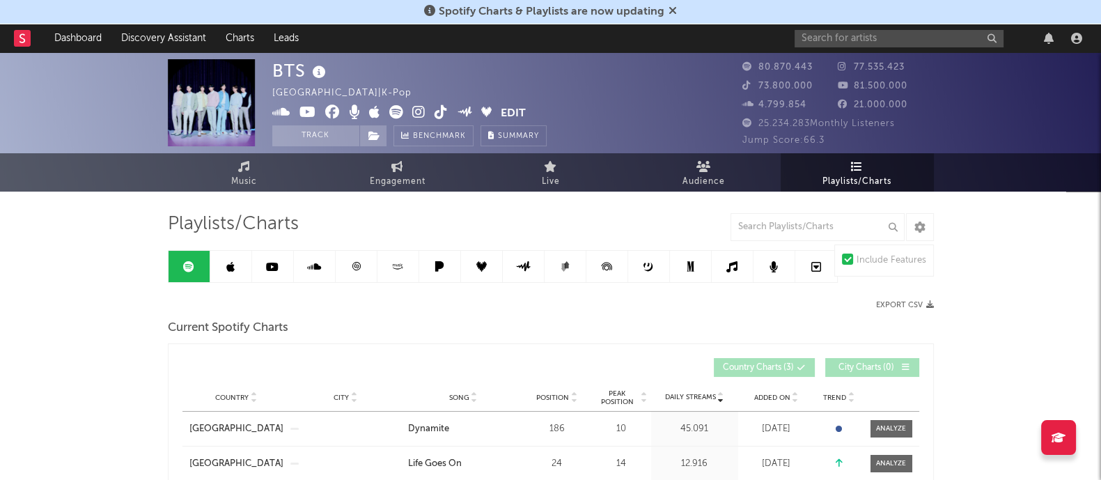
click at [188, 263] on icon at bounding box center [188, 266] width 11 height 11
click at [433, 176] on link "Engagement" at bounding box center [397, 172] width 153 height 38
select select "1w"
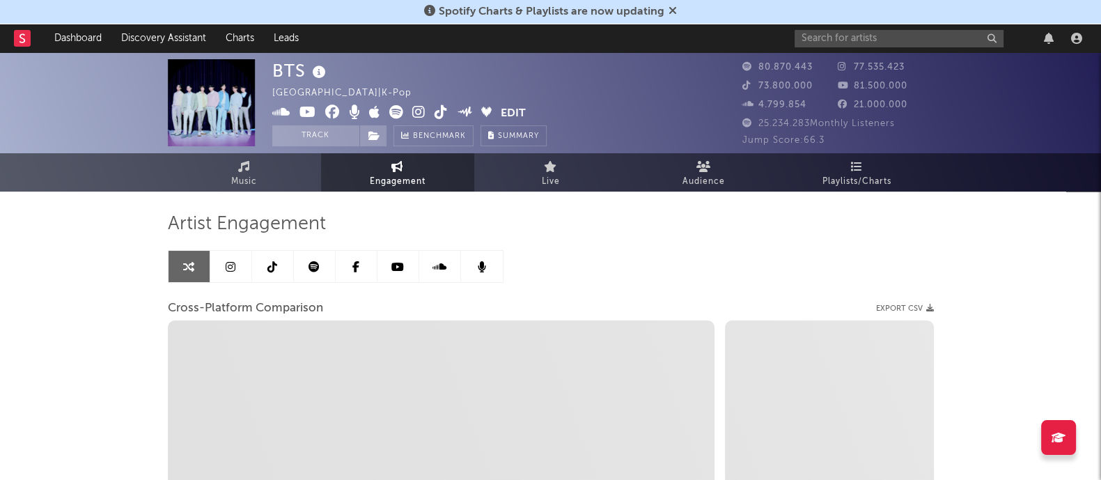
select select "1m"
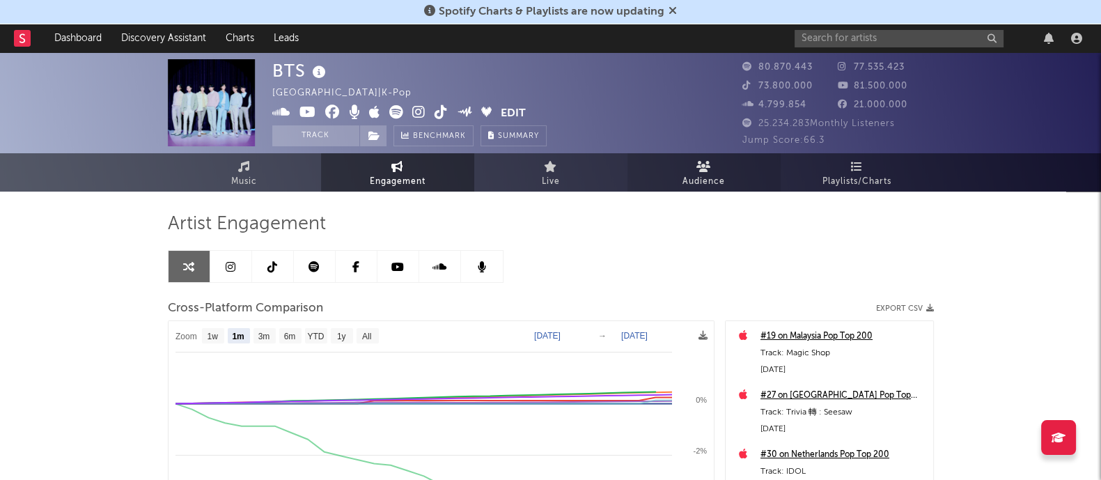
click at [687, 174] on span "Audience" at bounding box center [704, 181] width 42 height 17
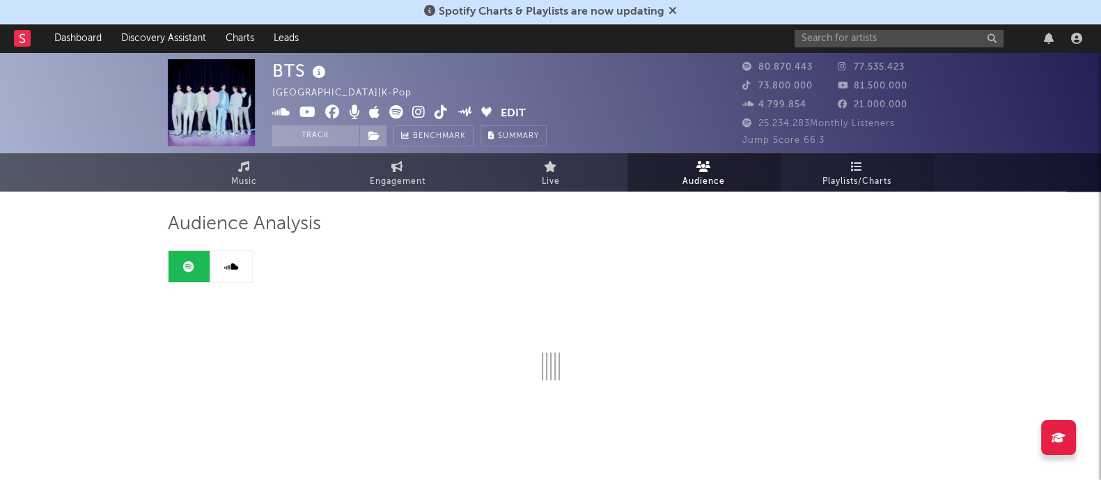
scroll to position [32, 0]
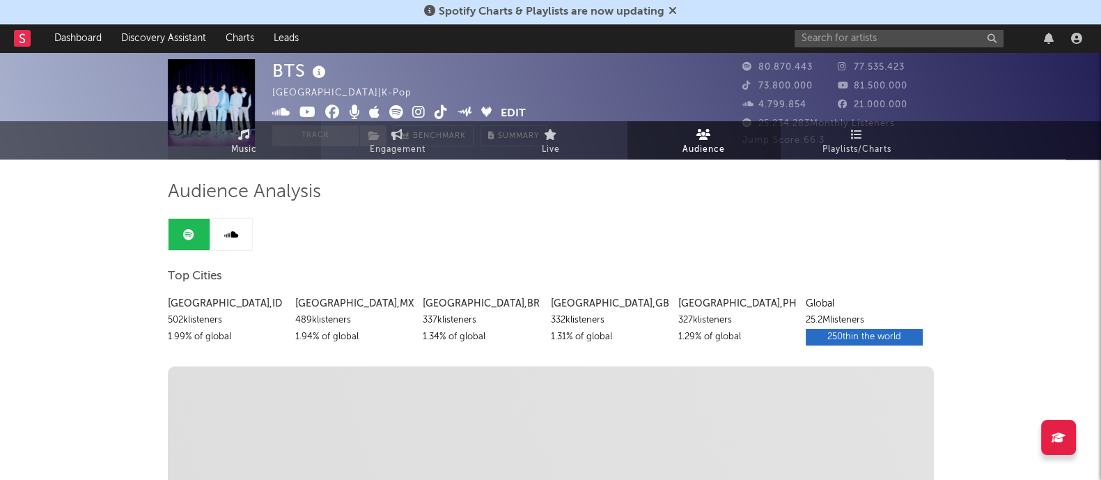
click at [263, 157] on link "Music" at bounding box center [244, 140] width 153 height 38
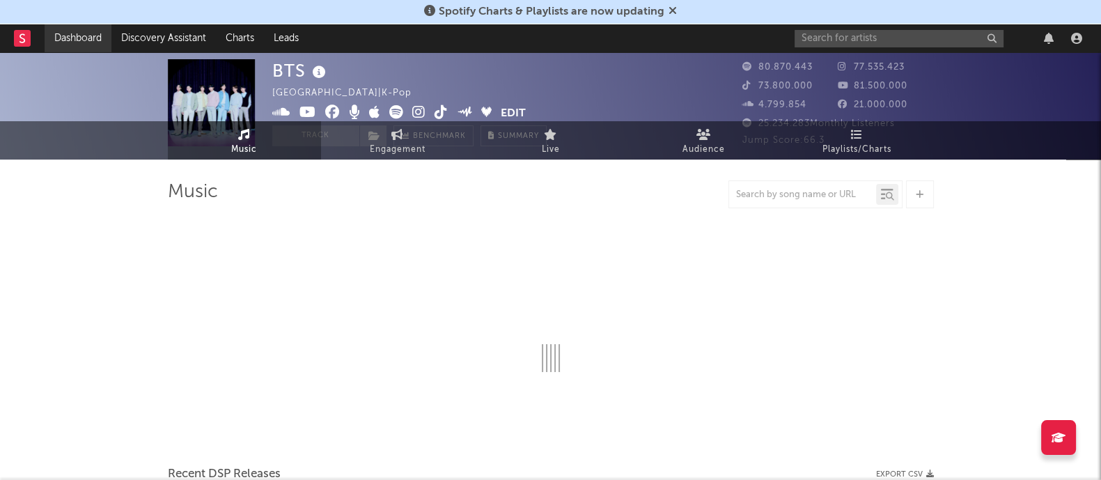
select select "6m"
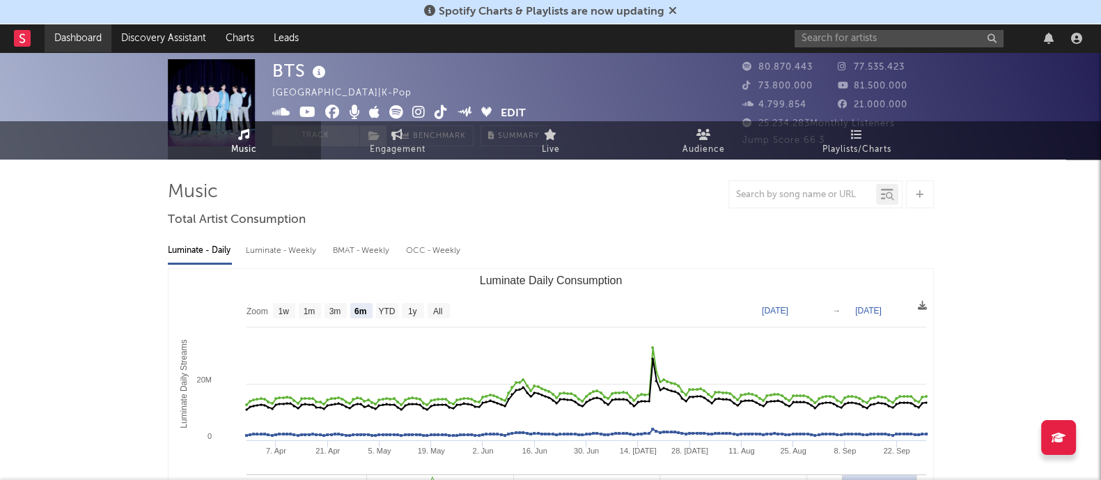
click at [76, 39] on link "Dashboard" at bounding box center [78, 38] width 67 height 28
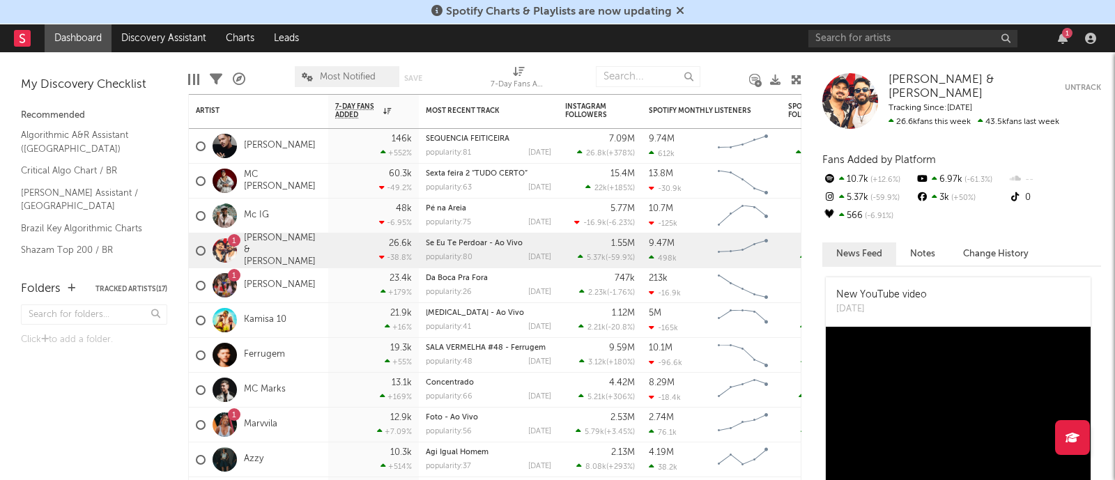
click at [1066, 30] on div "1" at bounding box center [1067, 33] width 10 height 10
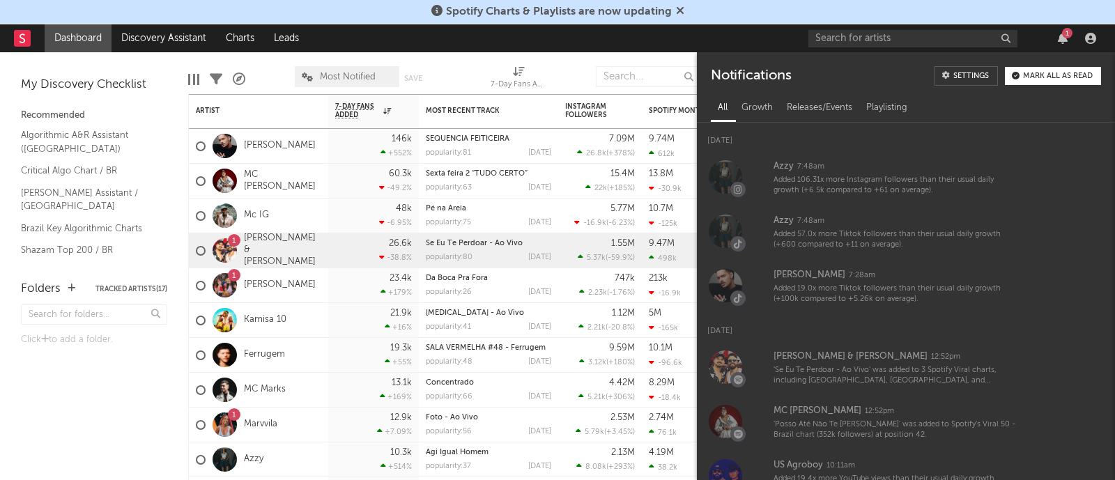
click at [1039, 67] on button "Mark all as read" at bounding box center [1052, 76] width 96 height 18
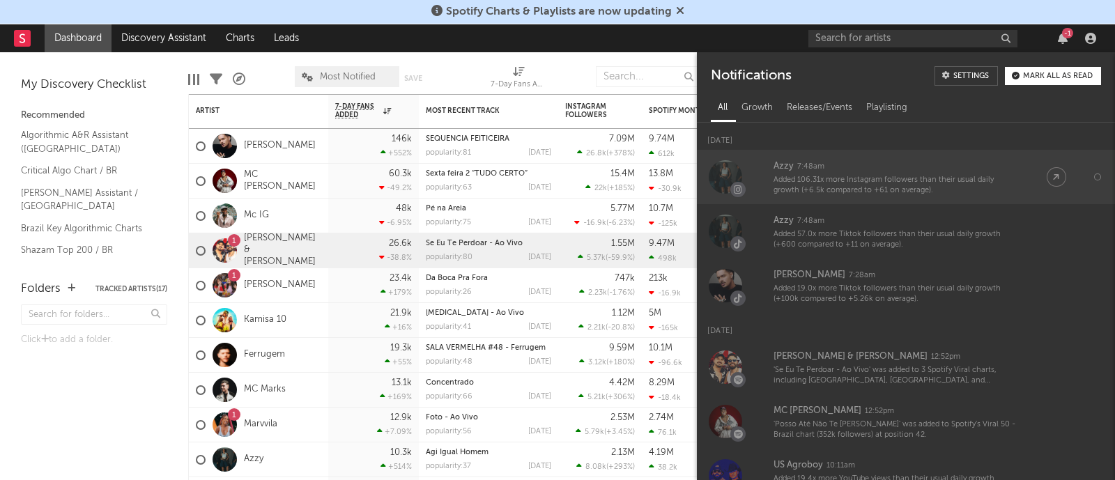
click at [911, 162] on div "Azzy 7:48am" at bounding box center [895, 166] width 245 height 17
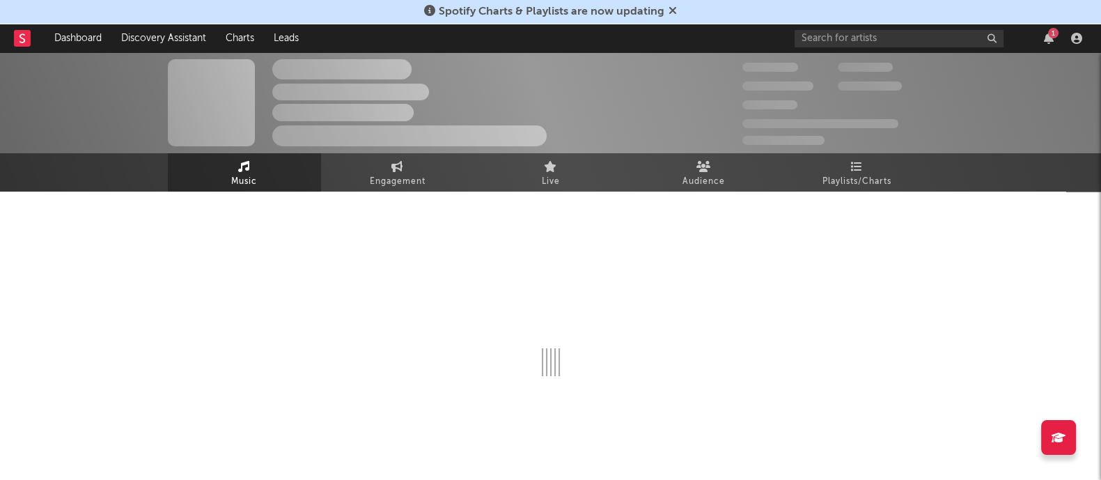
select select "6m"
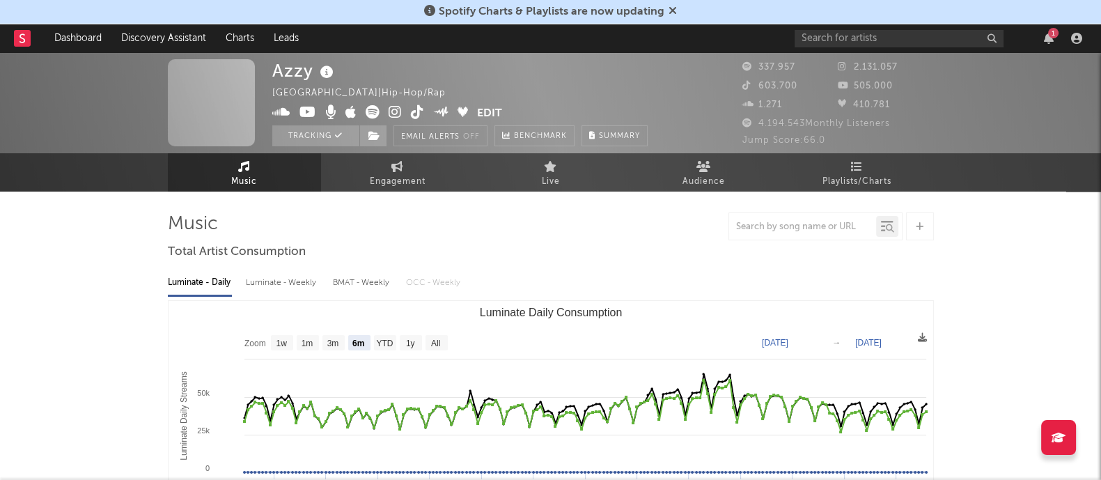
select select "6m"
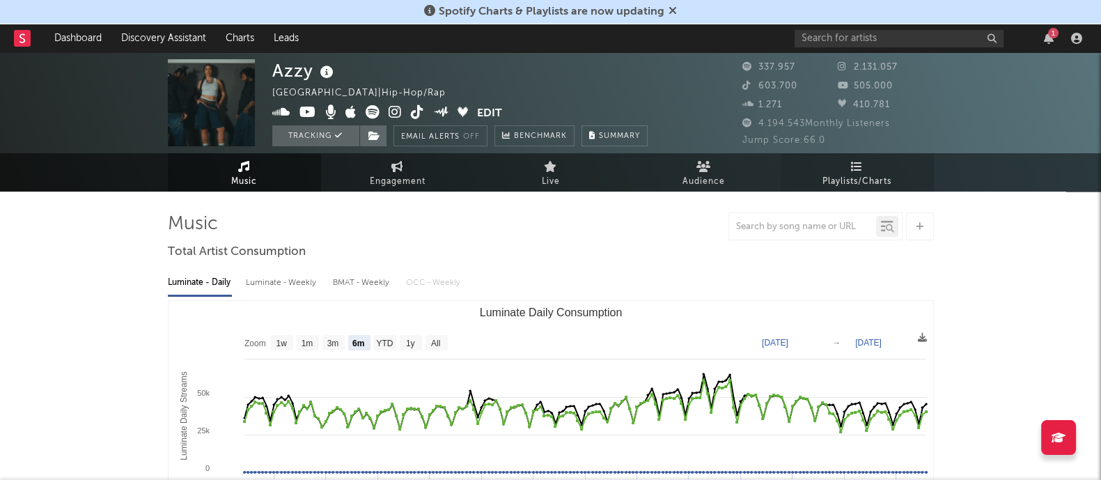
click at [863, 176] on span "Playlists/Charts" at bounding box center [857, 181] width 69 height 17
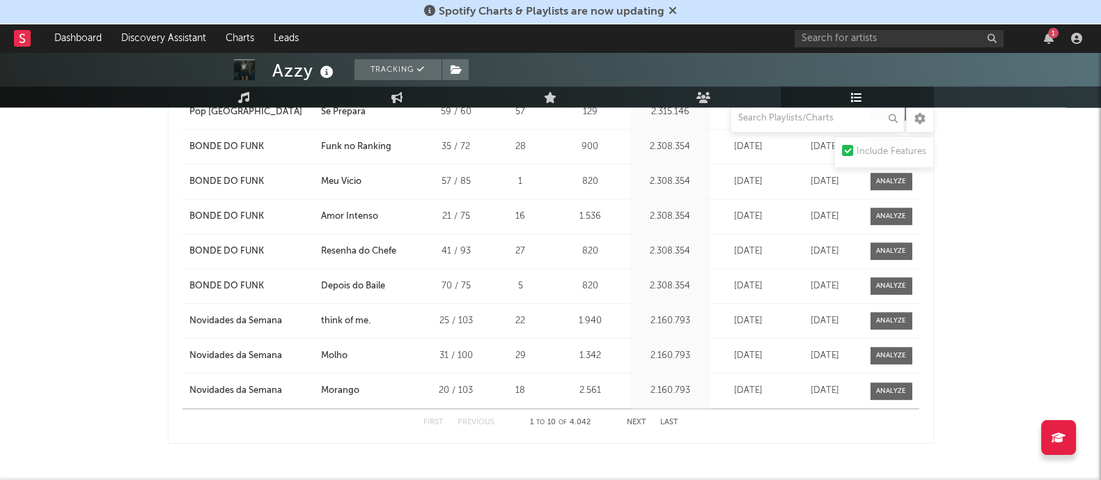
scroll to position [2097, 0]
